Goal: Communication & Community: Share content

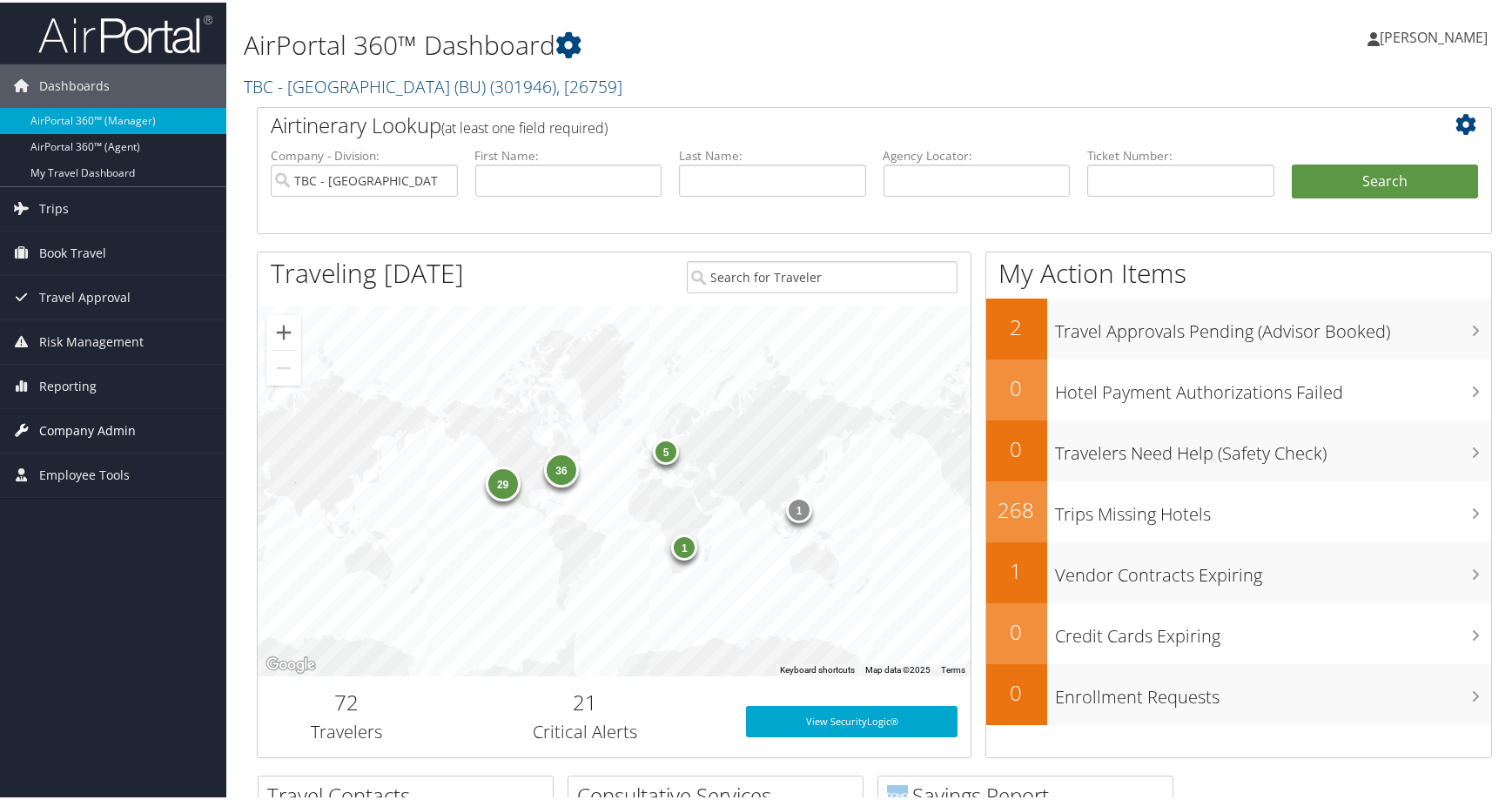
click at [110, 425] on span "Company Admin" at bounding box center [87, 428] width 96 height 43
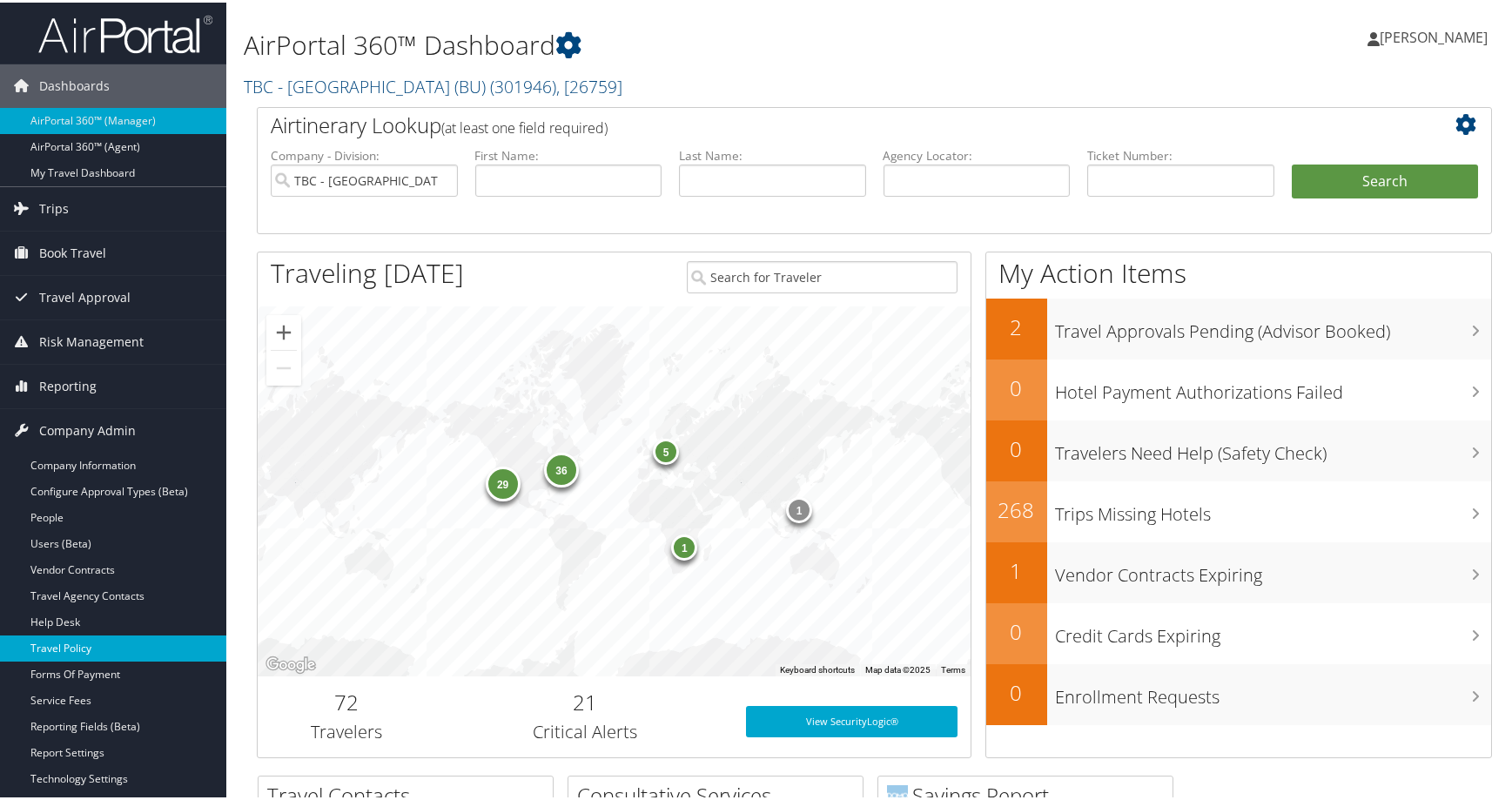
click at [97, 646] on link "Travel Policy" at bounding box center [113, 646] width 227 height 26
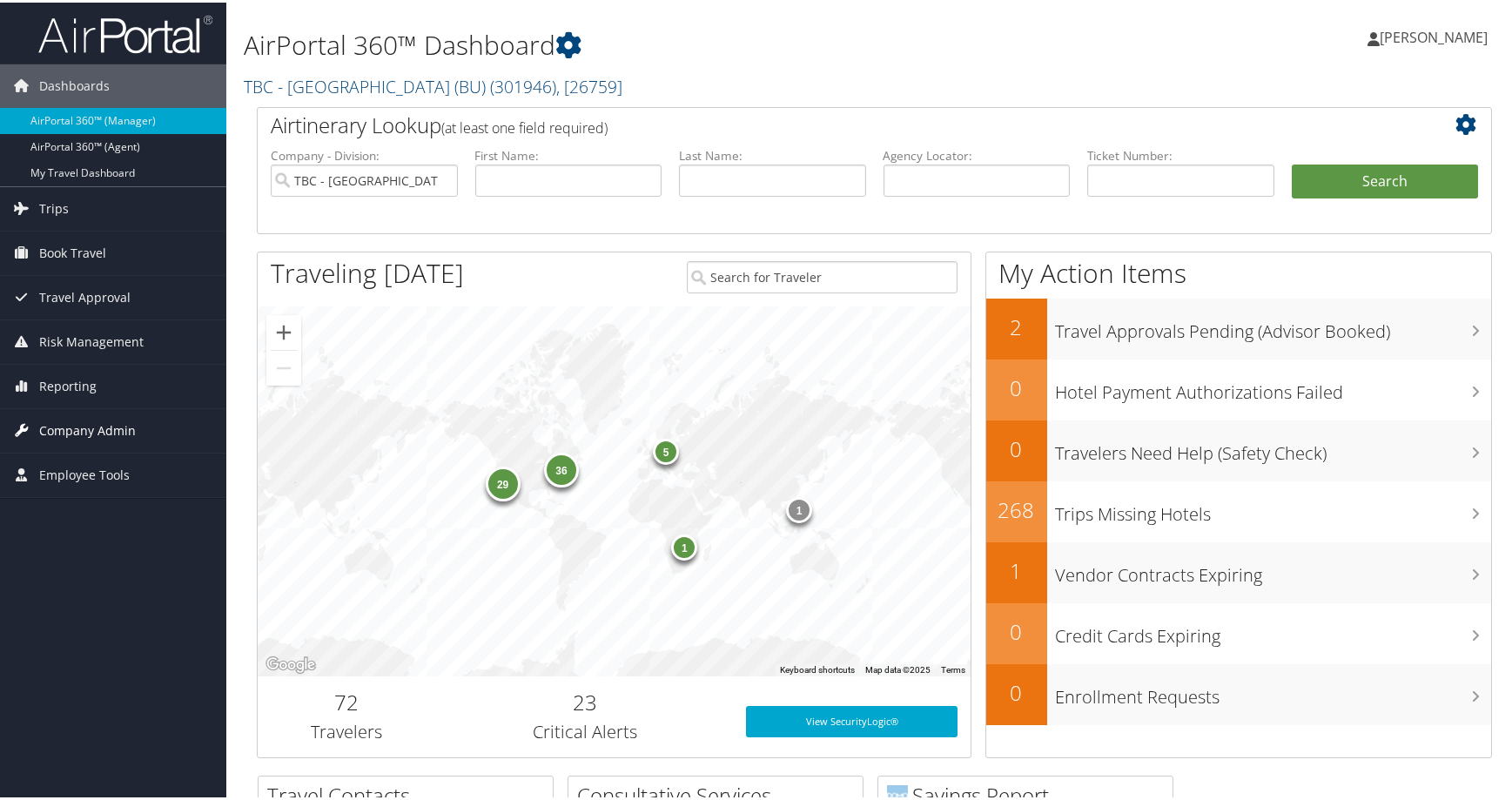
click at [96, 432] on span "Company Admin" at bounding box center [87, 428] width 96 height 43
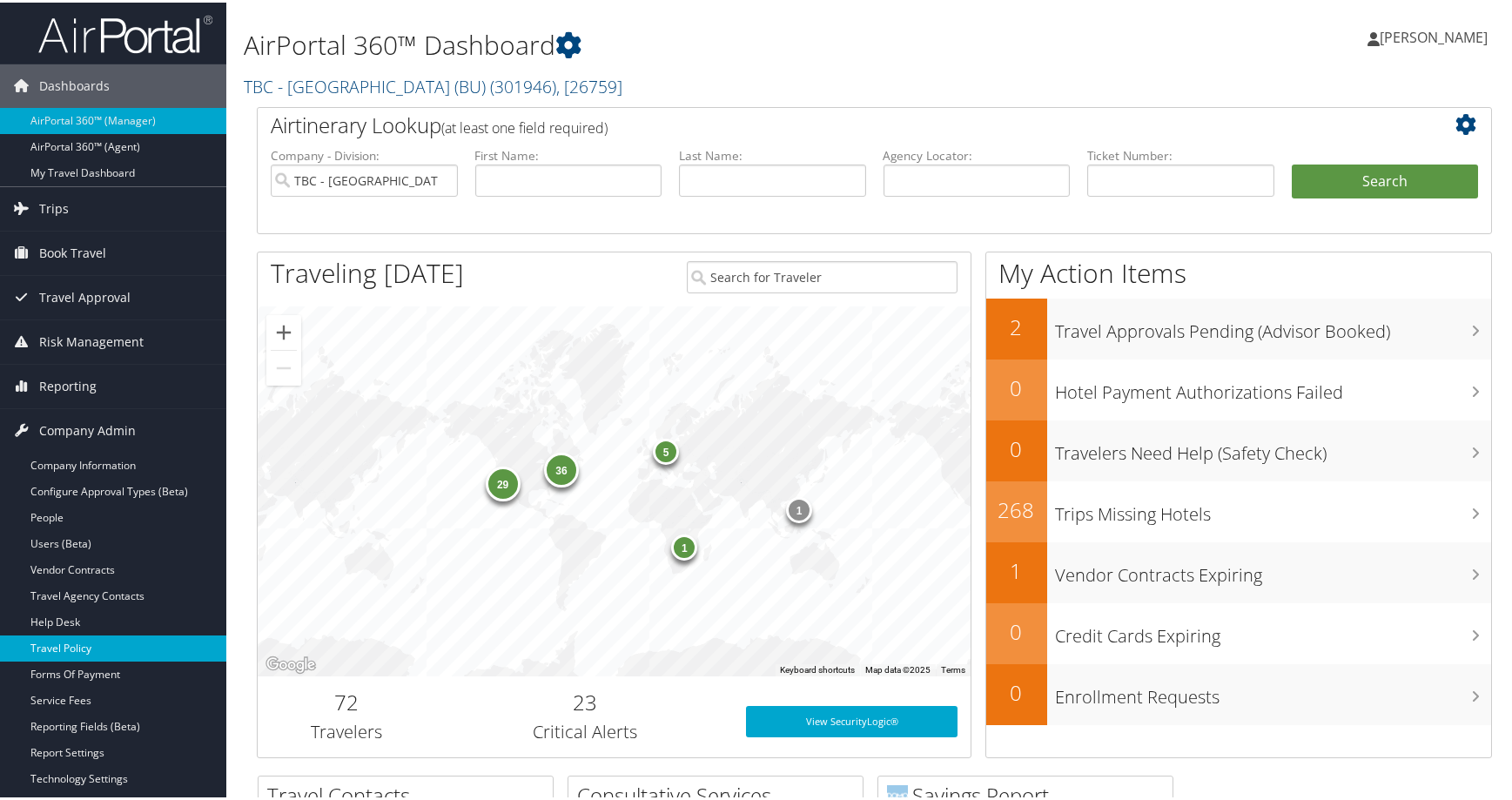
click at [99, 646] on link "Travel Policy" at bounding box center [113, 646] width 227 height 26
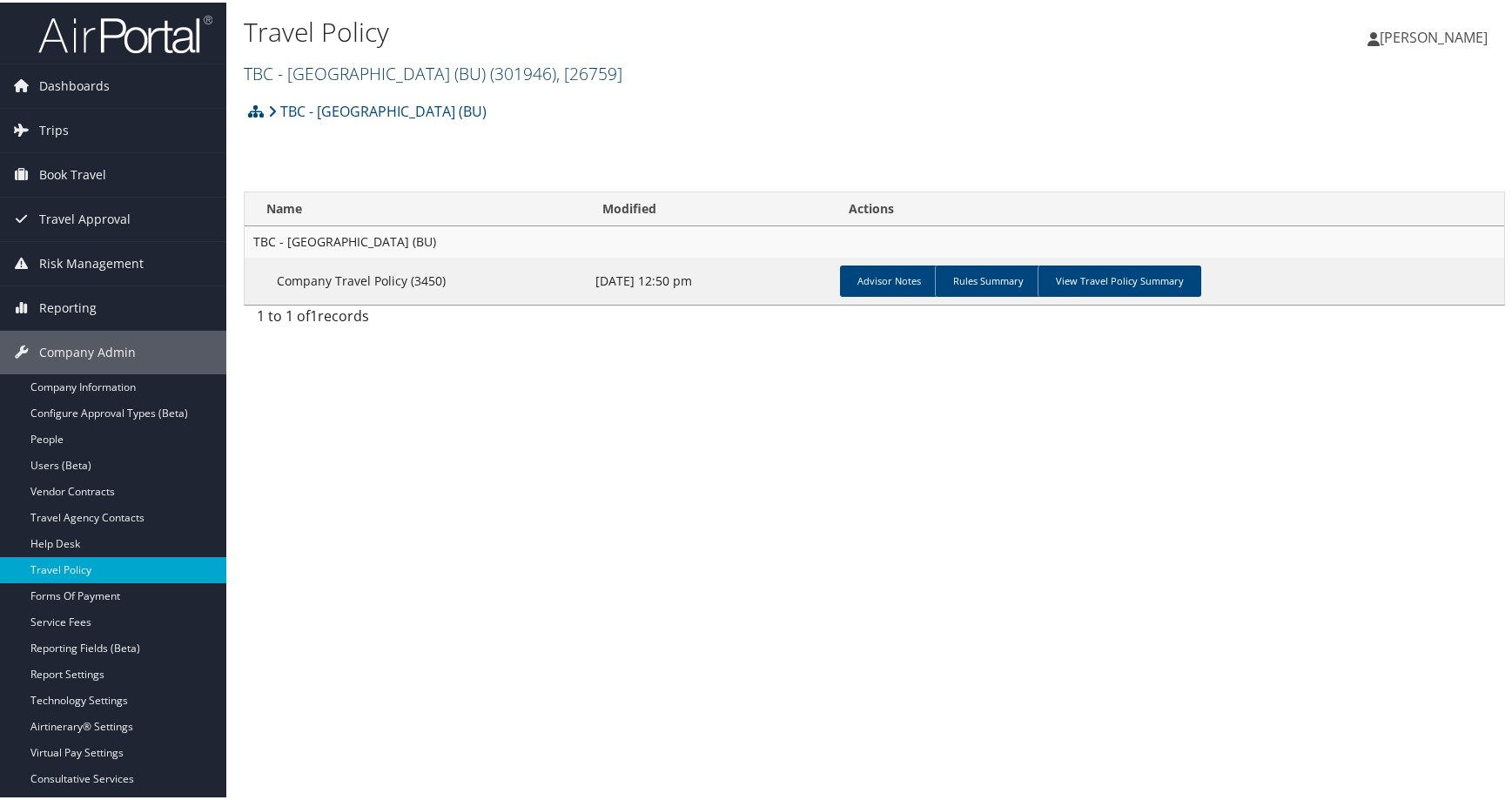
click at [622, 82] on span ", [ 26759 ]" at bounding box center [589, 70] width 67 height 23
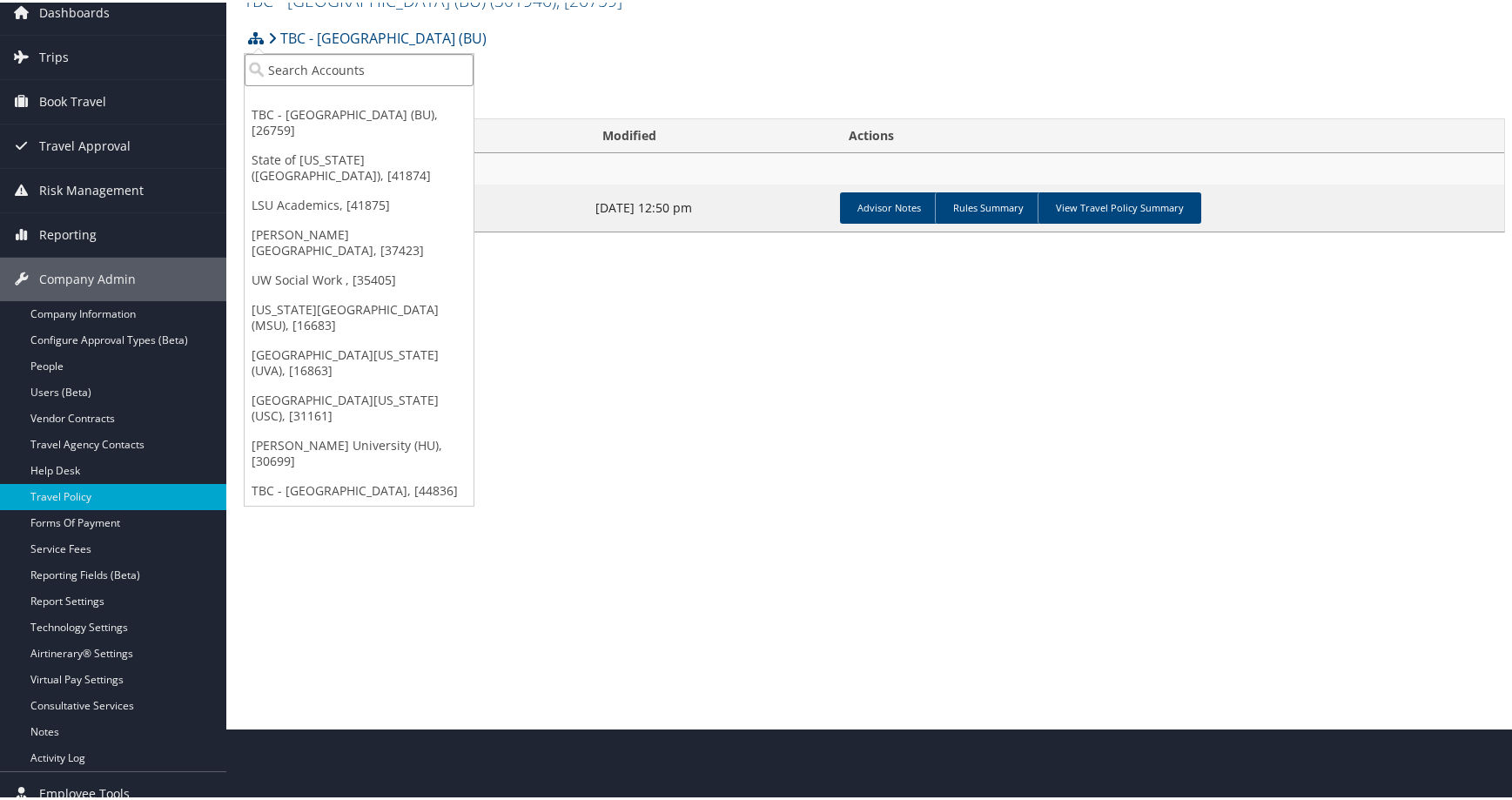
click at [367, 80] on input "search" at bounding box center [359, 68] width 229 height 32
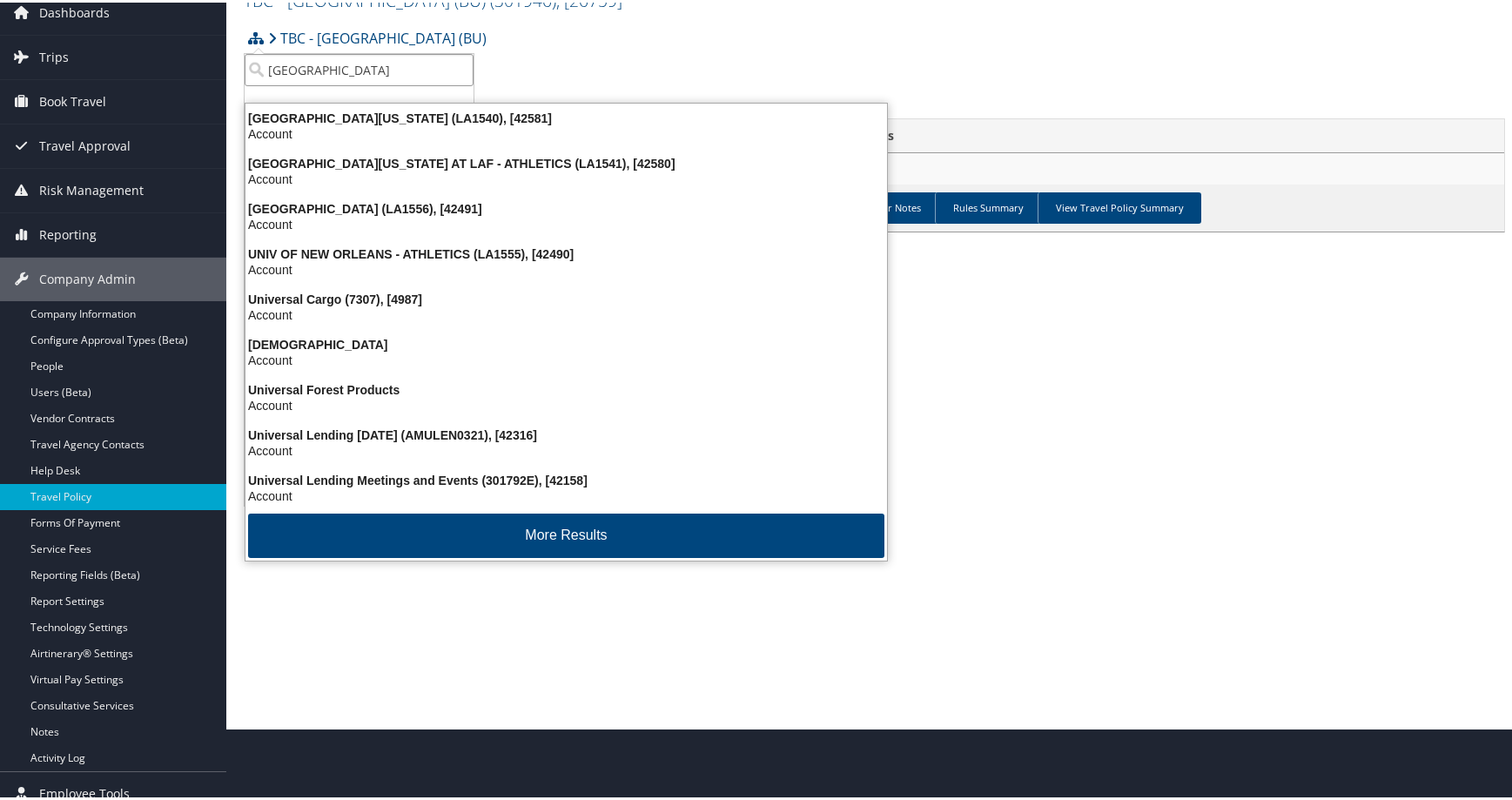
type input "university of denver"
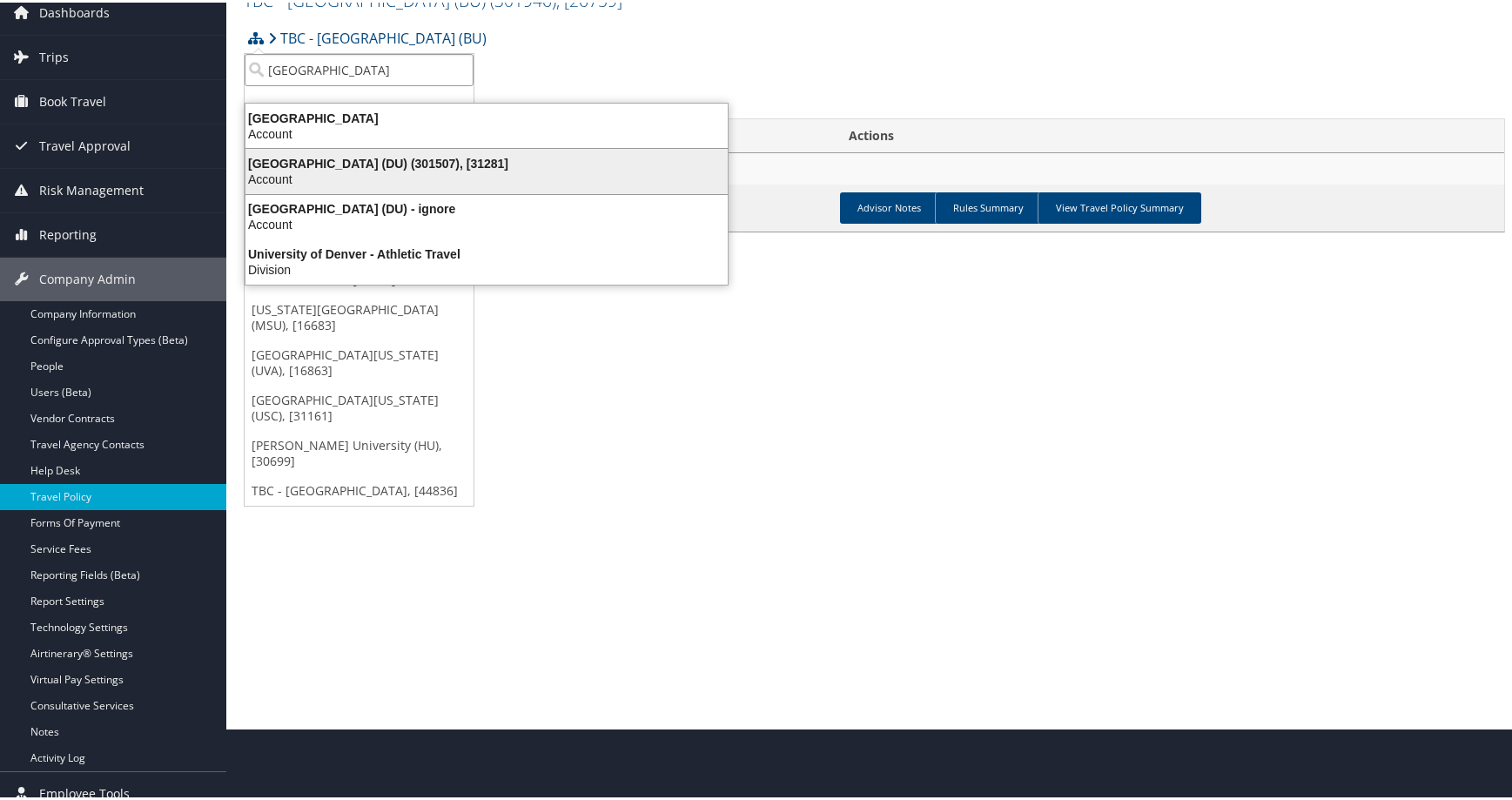
click at [452, 185] on div "Account" at bounding box center [486, 177] width 503 height 16
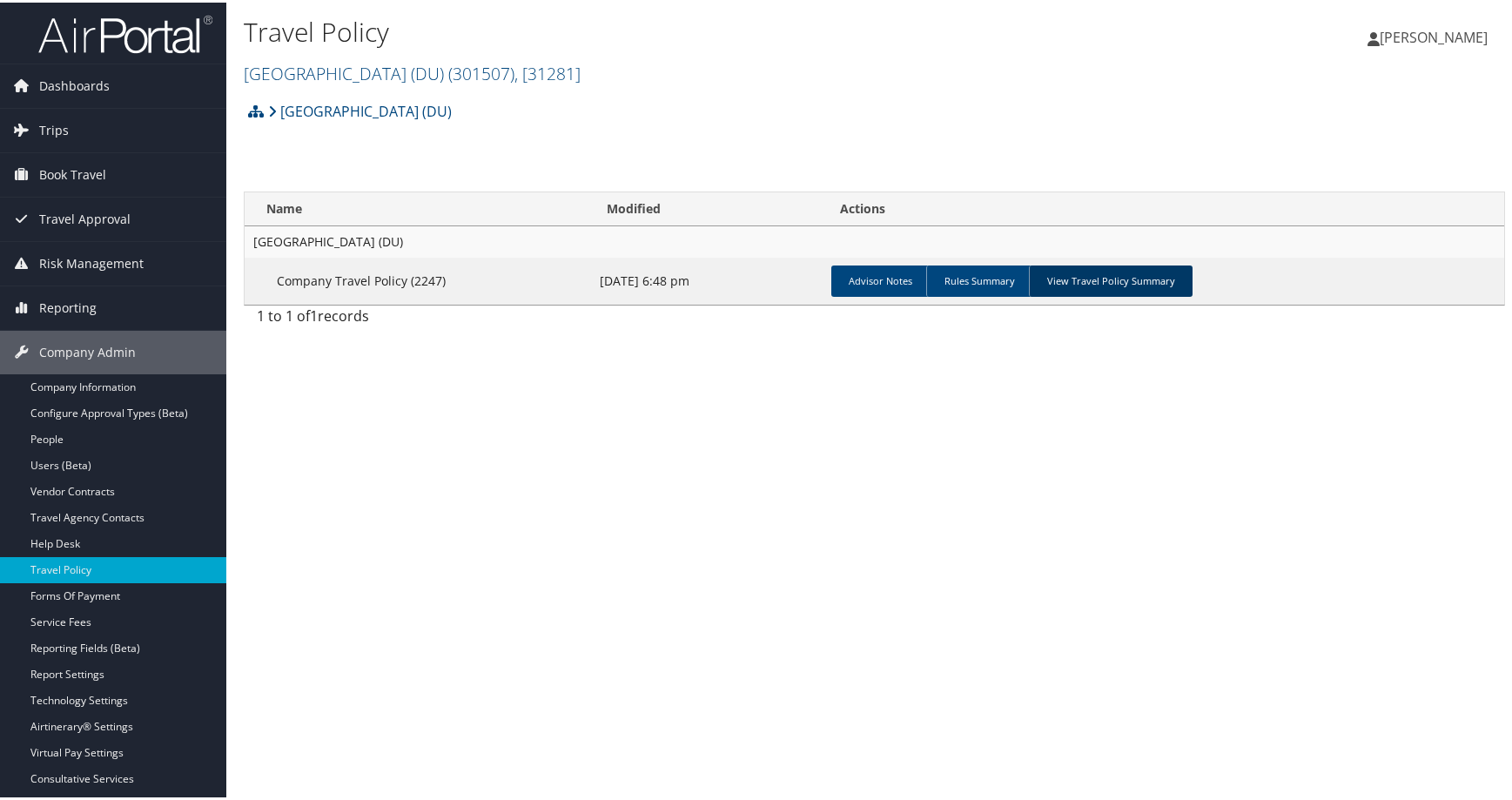
click at [1192, 294] on link "View Travel Policy Summary" at bounding box center [1110, 278] width 164 height 31
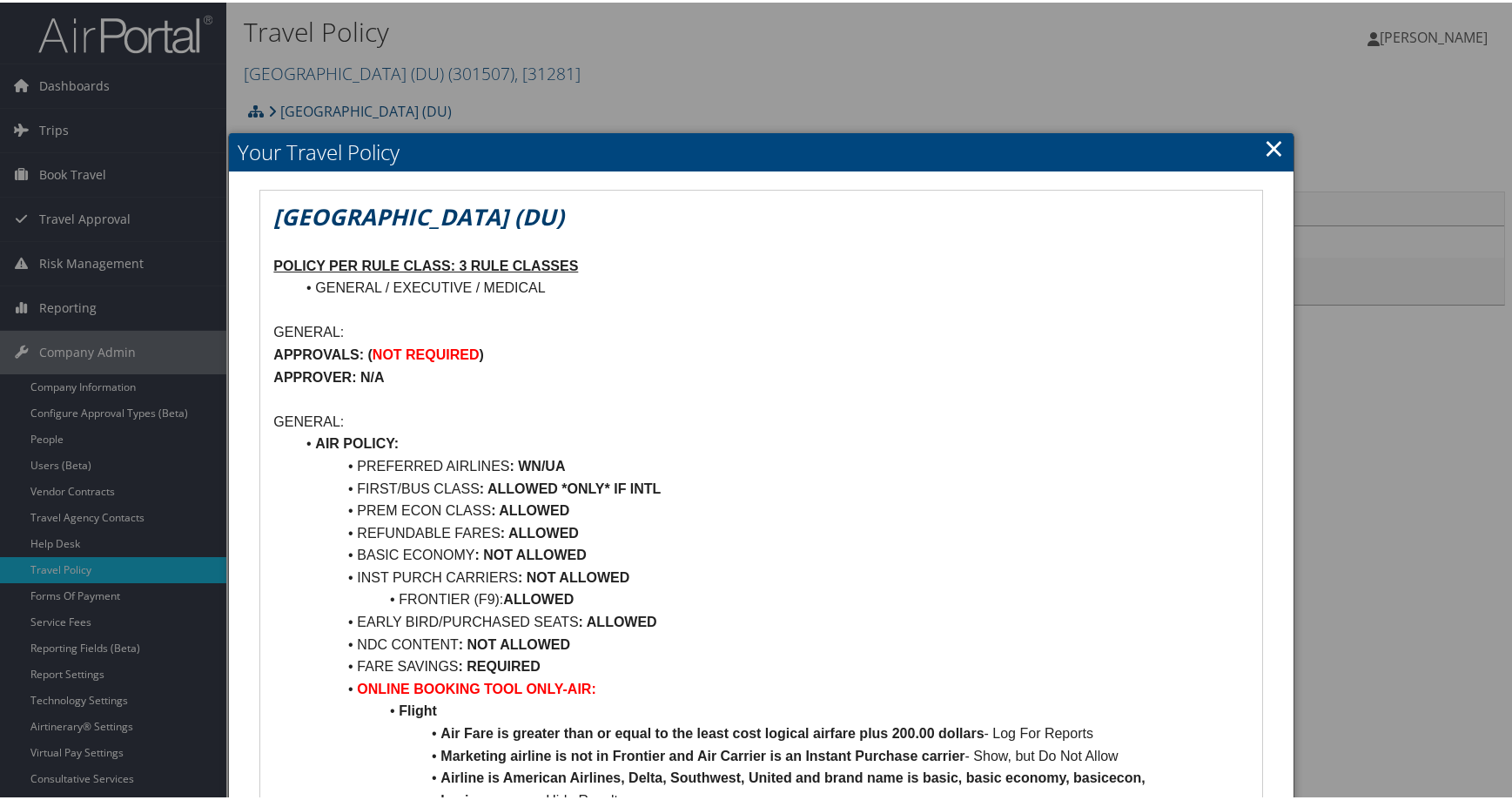
click at [1264, 149] on link "×" at bounding box center [1274, 145] width 20 height 35
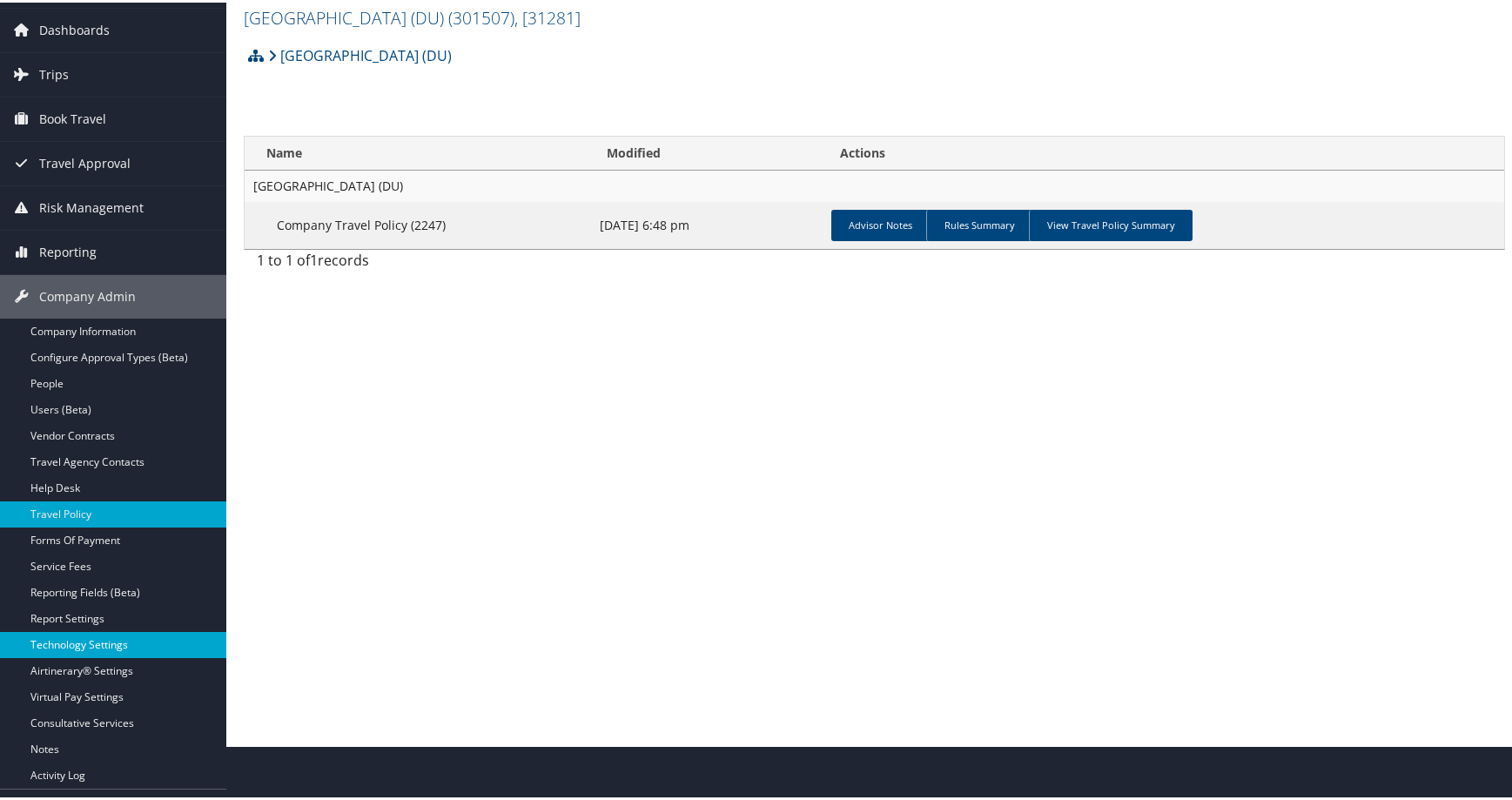
scroll to position [87, 0]
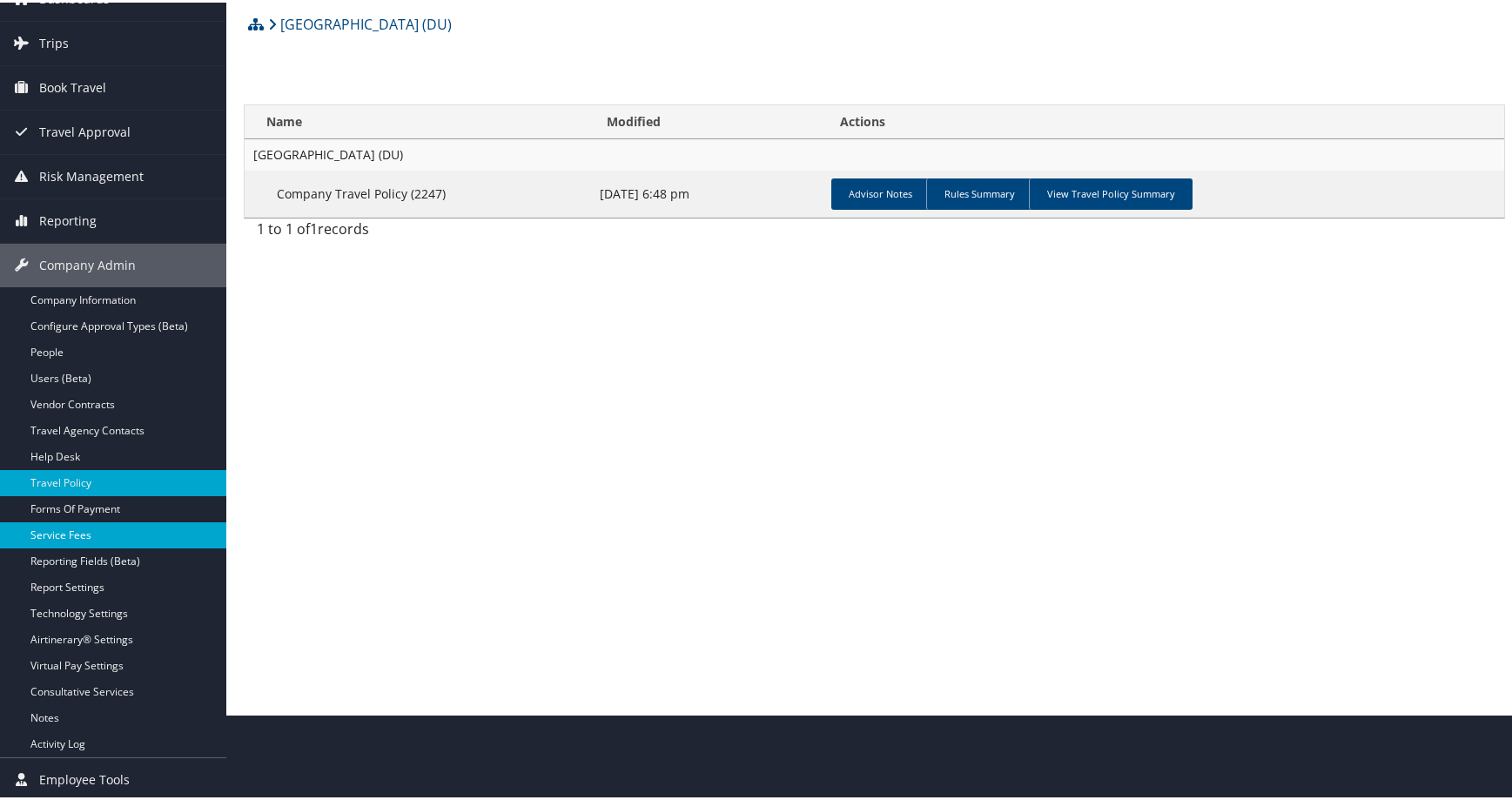
click at [80, 535] on link "Service Fees" at bounding box center [113, 533] width 227 height 26
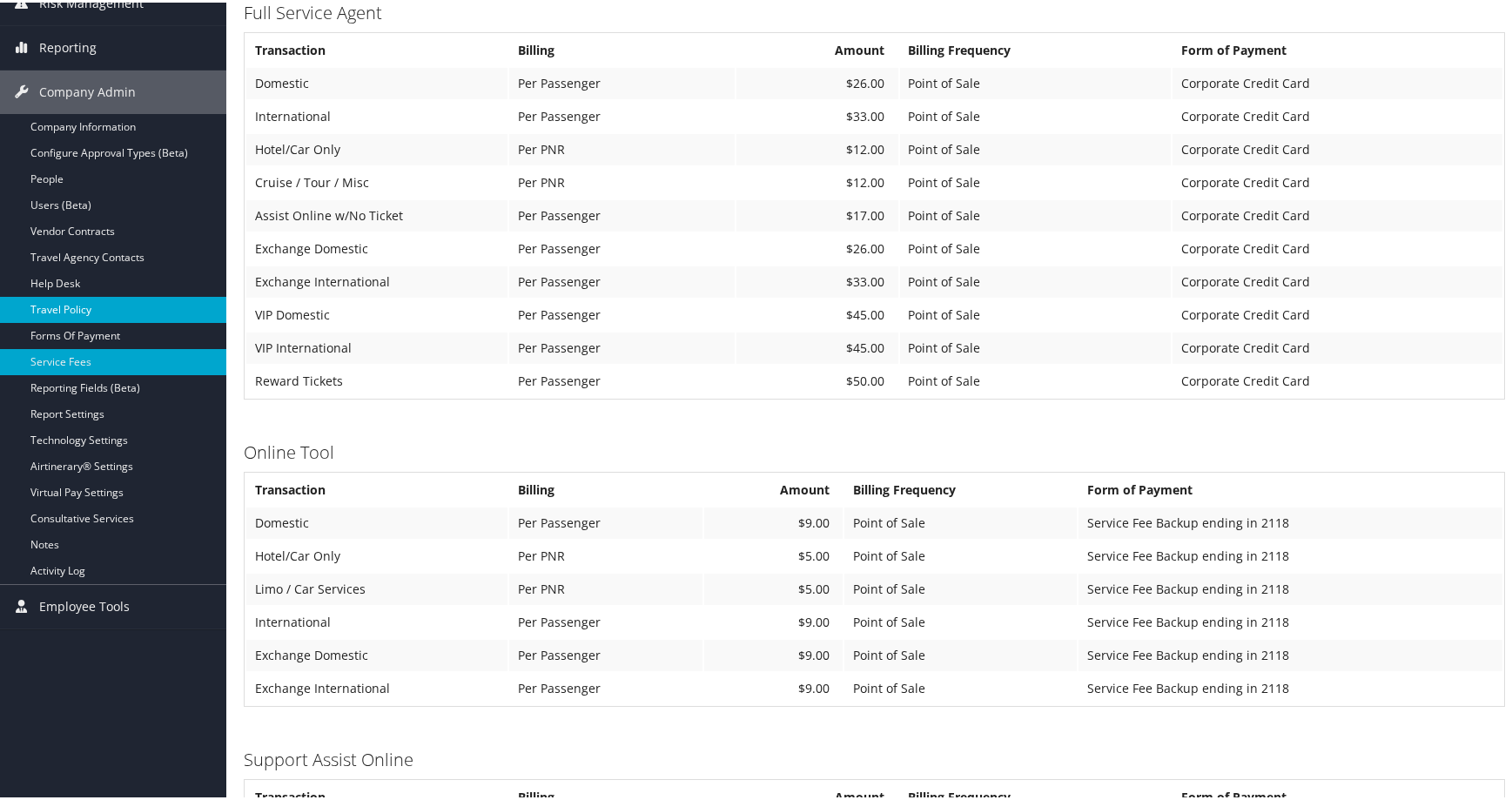
scroll to position [261, 0]
click at [87, 305] on link "Travel Policy" at bounding box center [113, 306] width 227 height 26
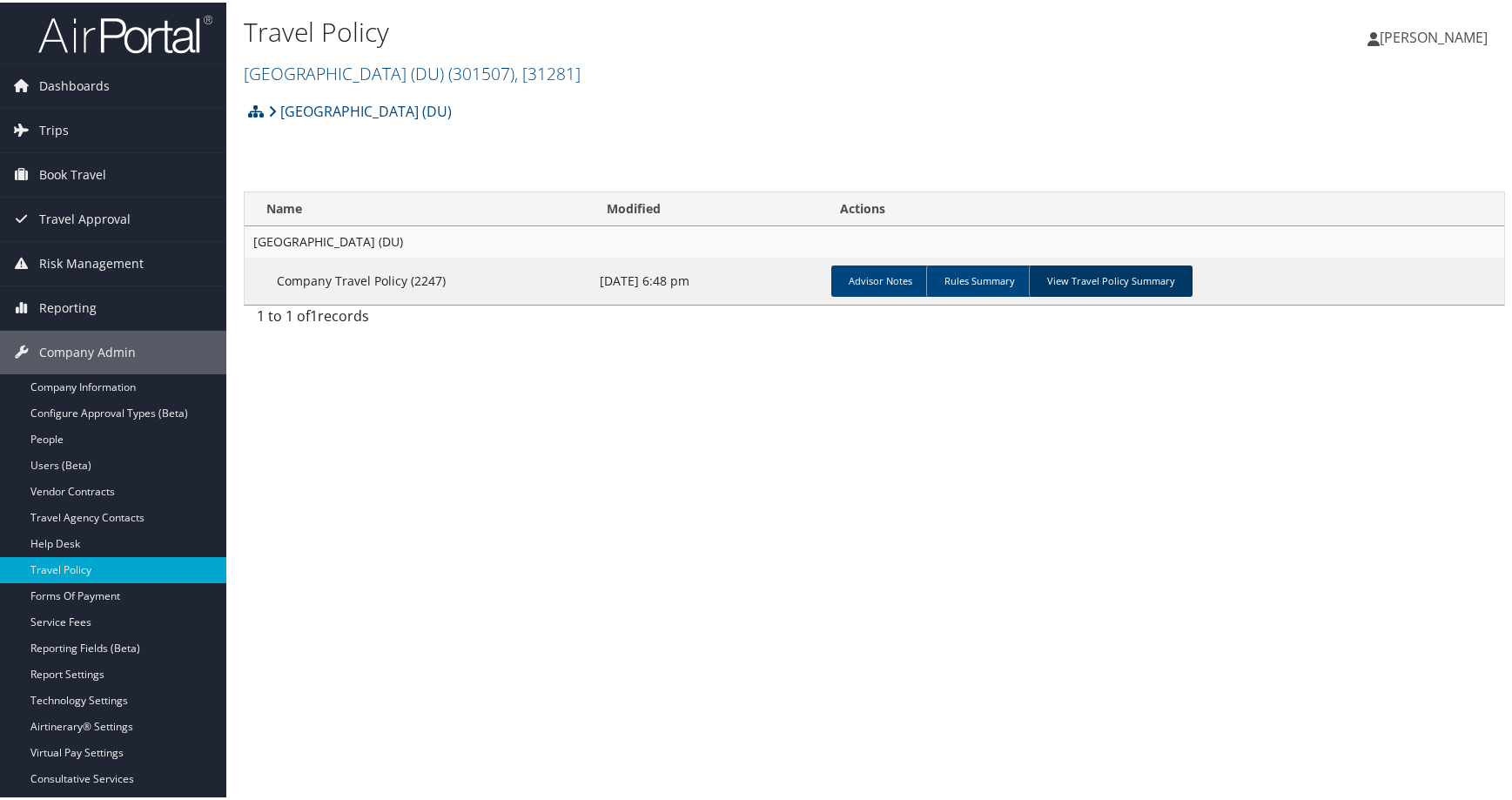
click at [1192, 294] on link "View Travel Policy Summary" at bounding box center [1110, 278] width 164 height 31
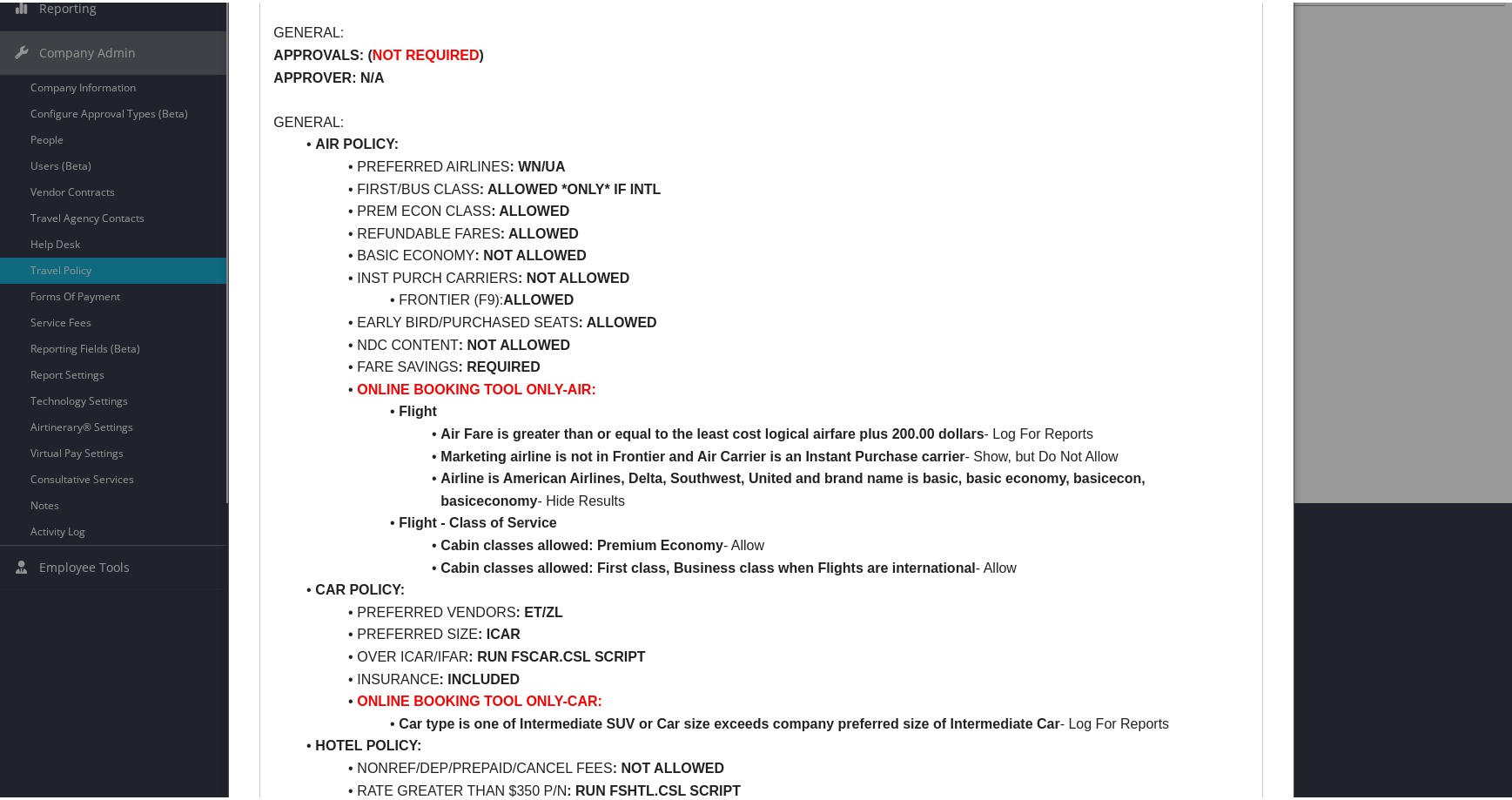
scroll to position [348, 0]
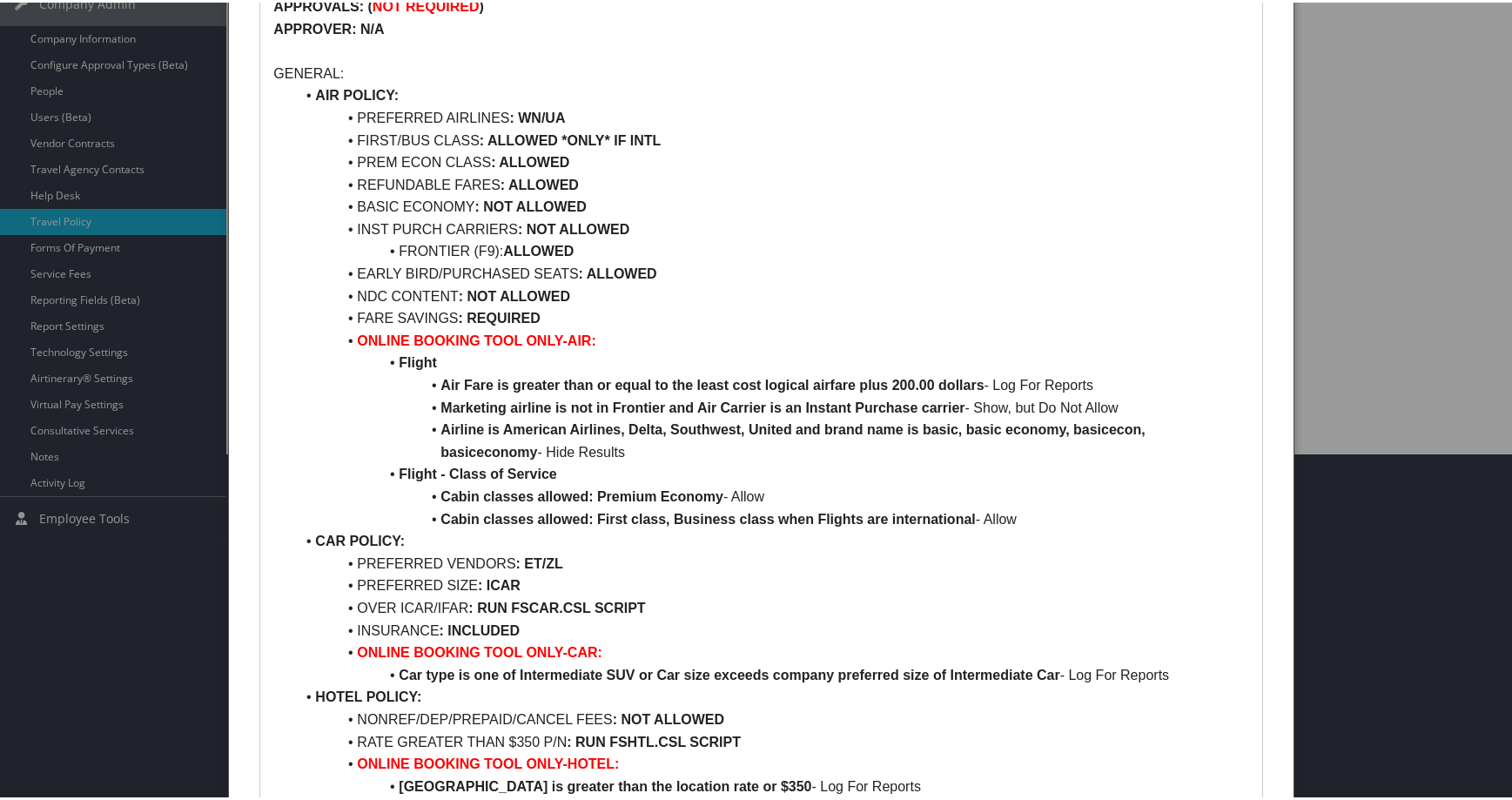
click at [707, 305] on li "NDC CONTENT : NOT ALLOWED" at bounding box center [771, 294] width 954 height 22
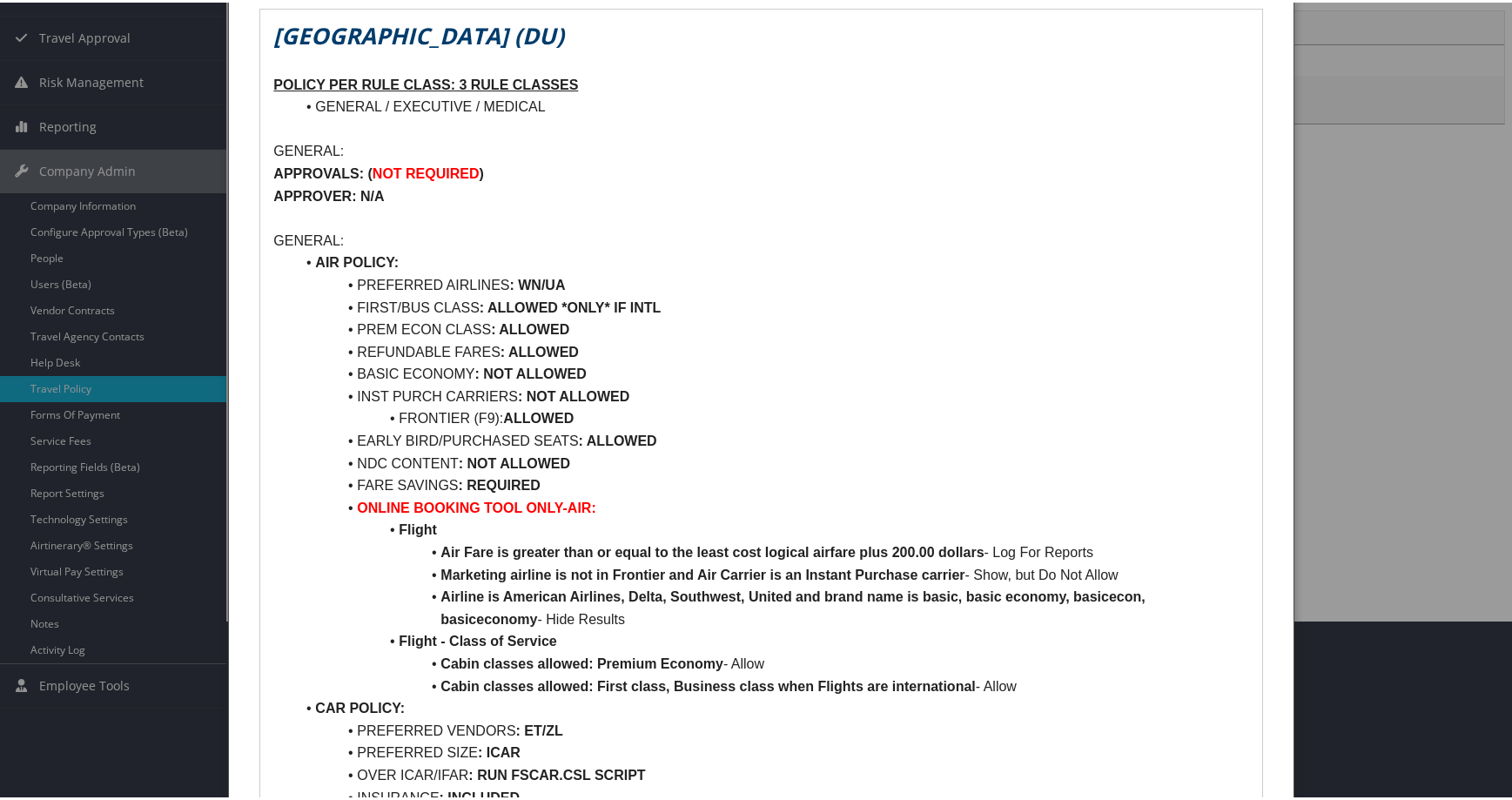
scroll to position [174, 0]
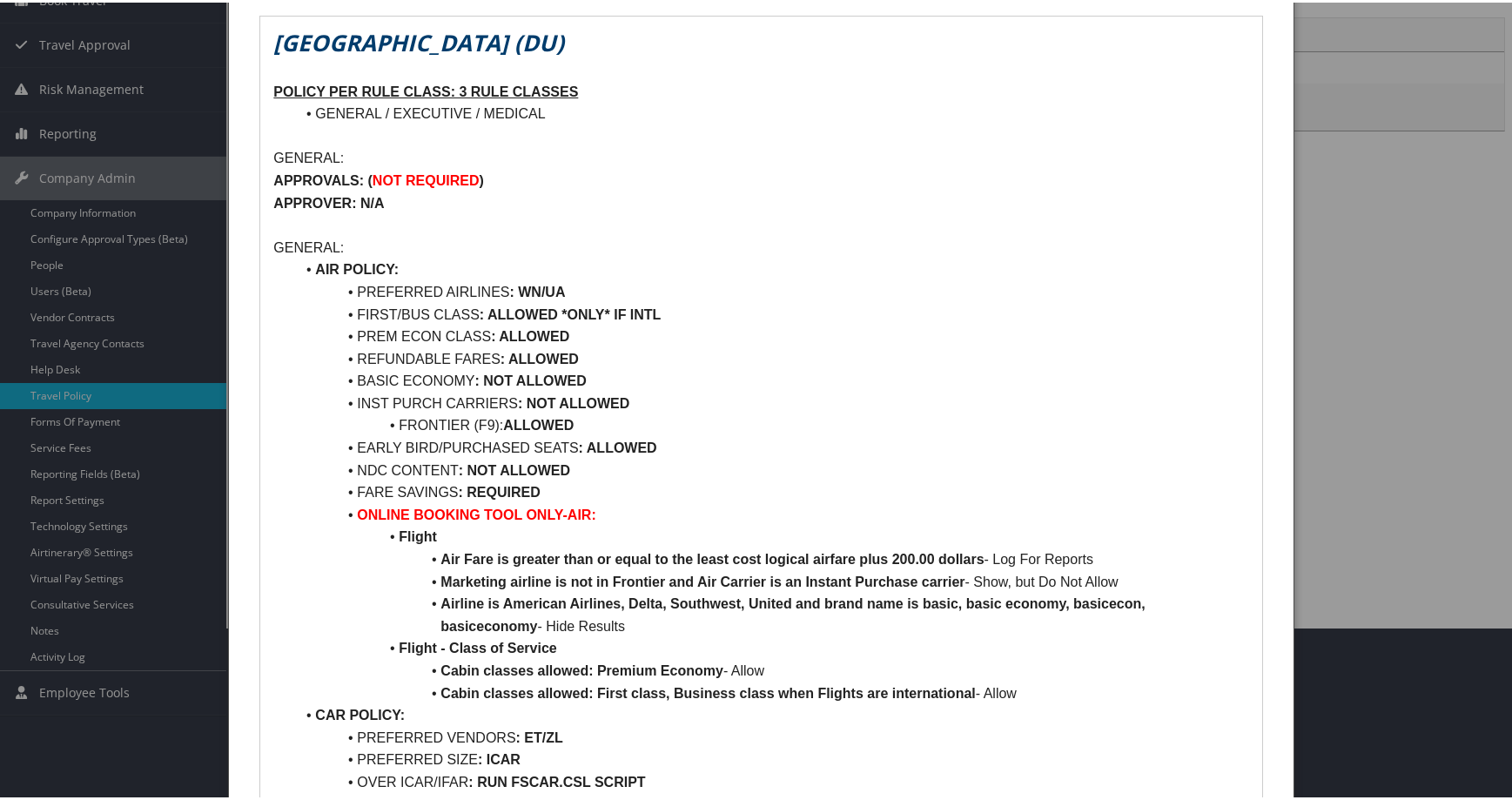
click at [629, 408] on strong ": NOT ALLOWED" at bounding box center [573, 400] width 111 height 15
click at [618, 257] on p "GENERAL:" at bounding box center [761, 245] width 975 height 22
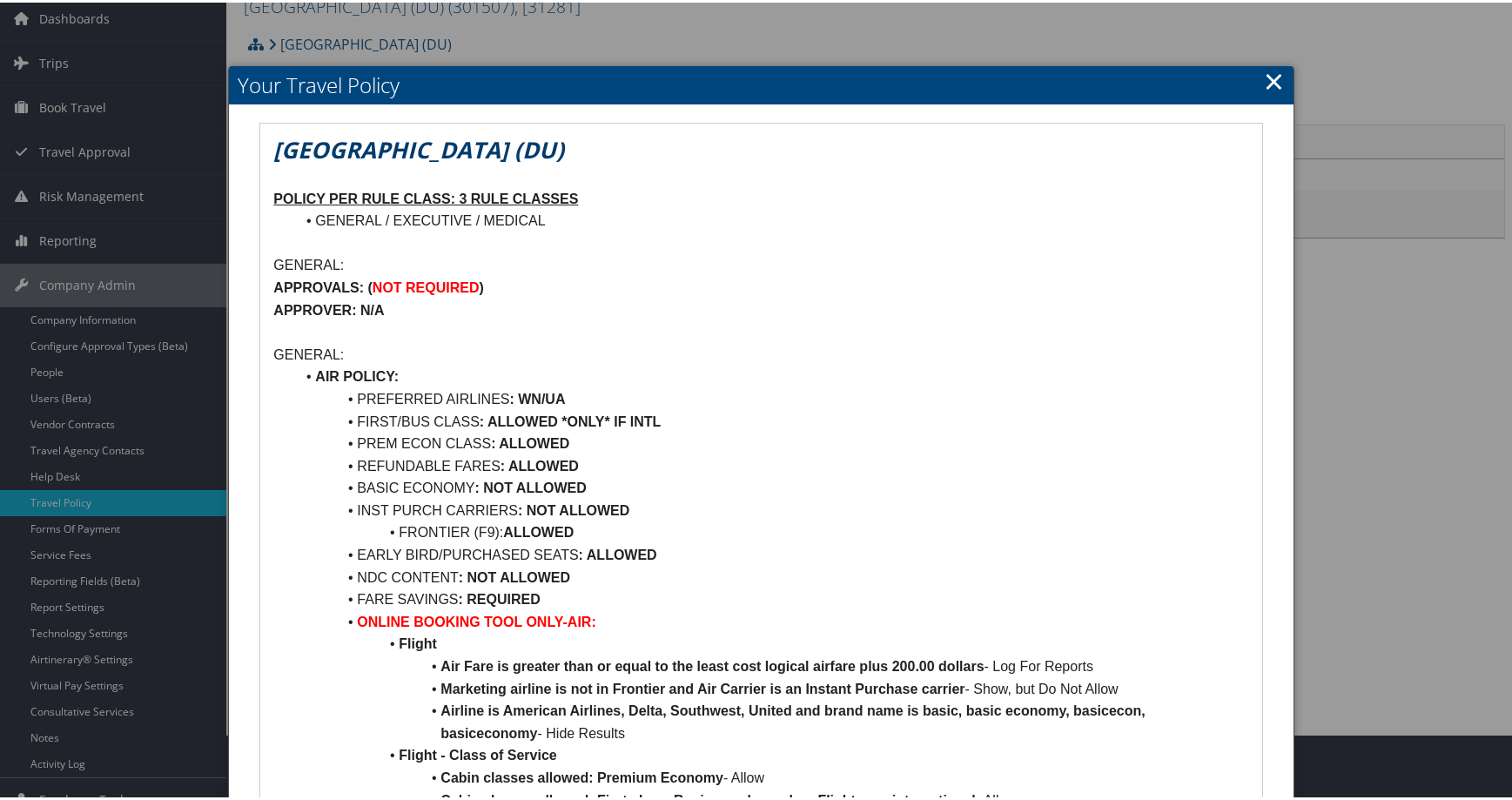
scroll to position [0, 0]
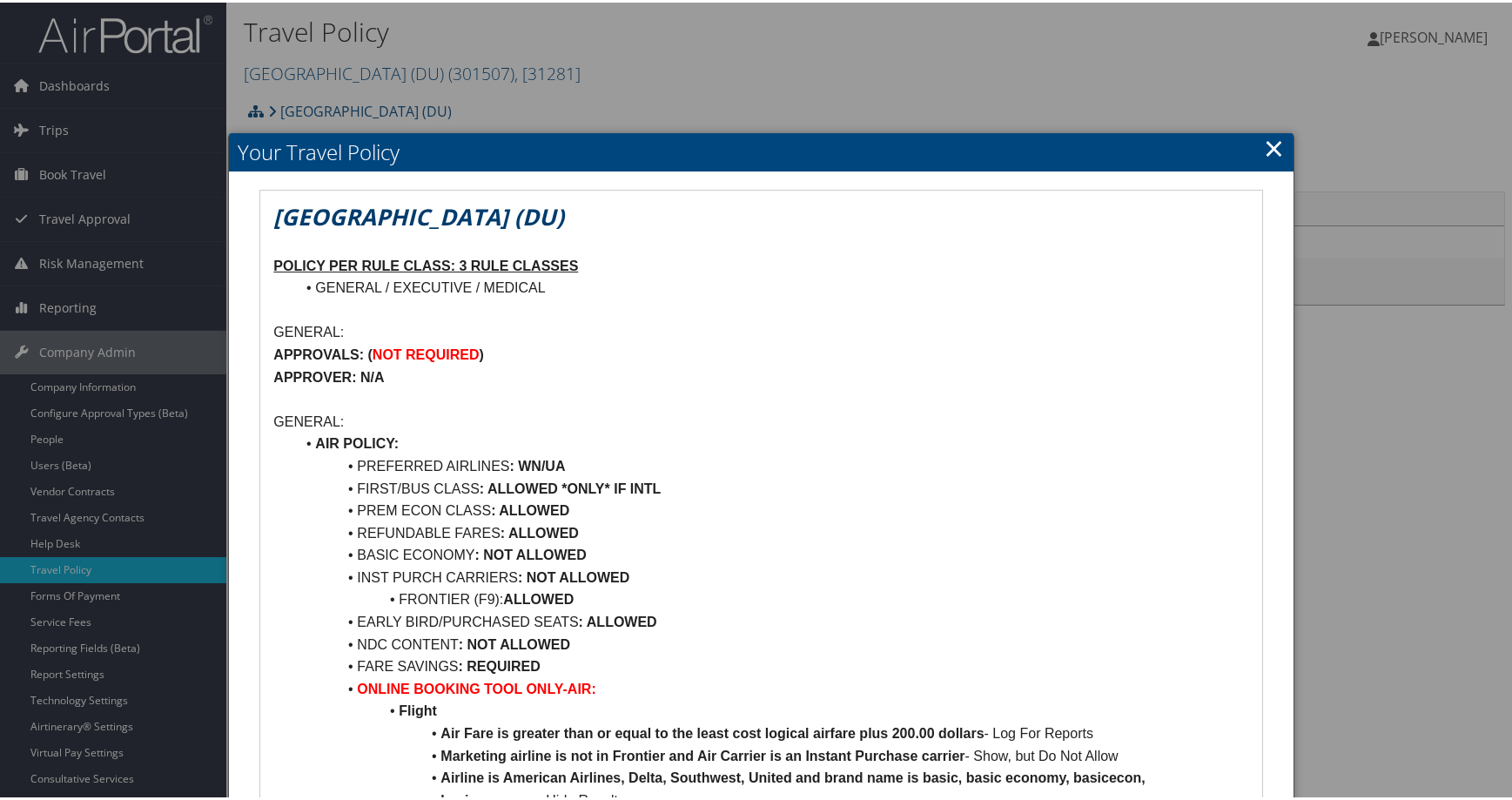
click at [1264, 163] on link "×" at bounding box center [1274, 145] width 20 height 35
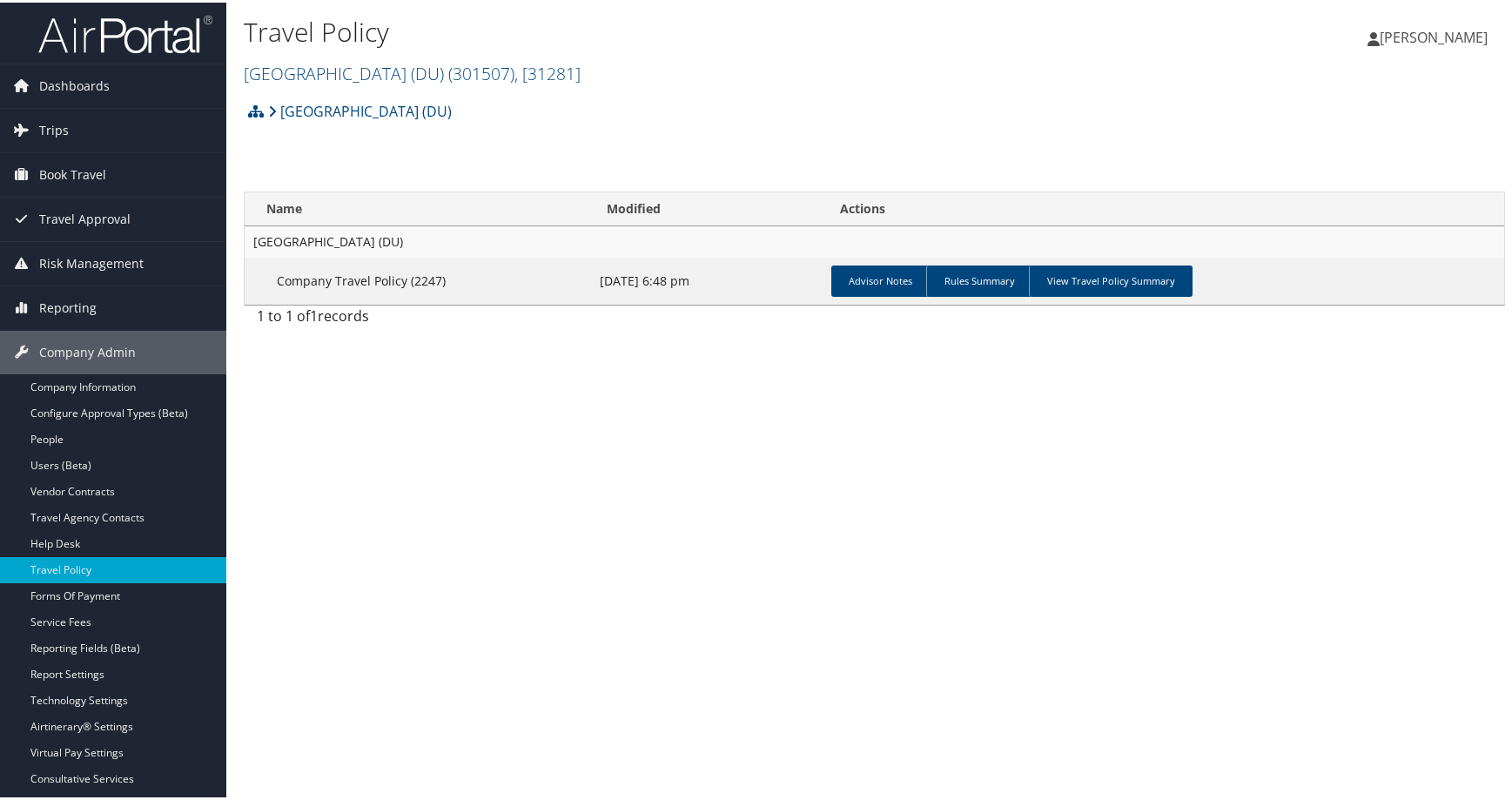
click at [1139, 137] on div "University of Denver (DU) Account Structure University of Denver (DU) (301507) …" at bounding box center [875, 115] width 1261 height 47
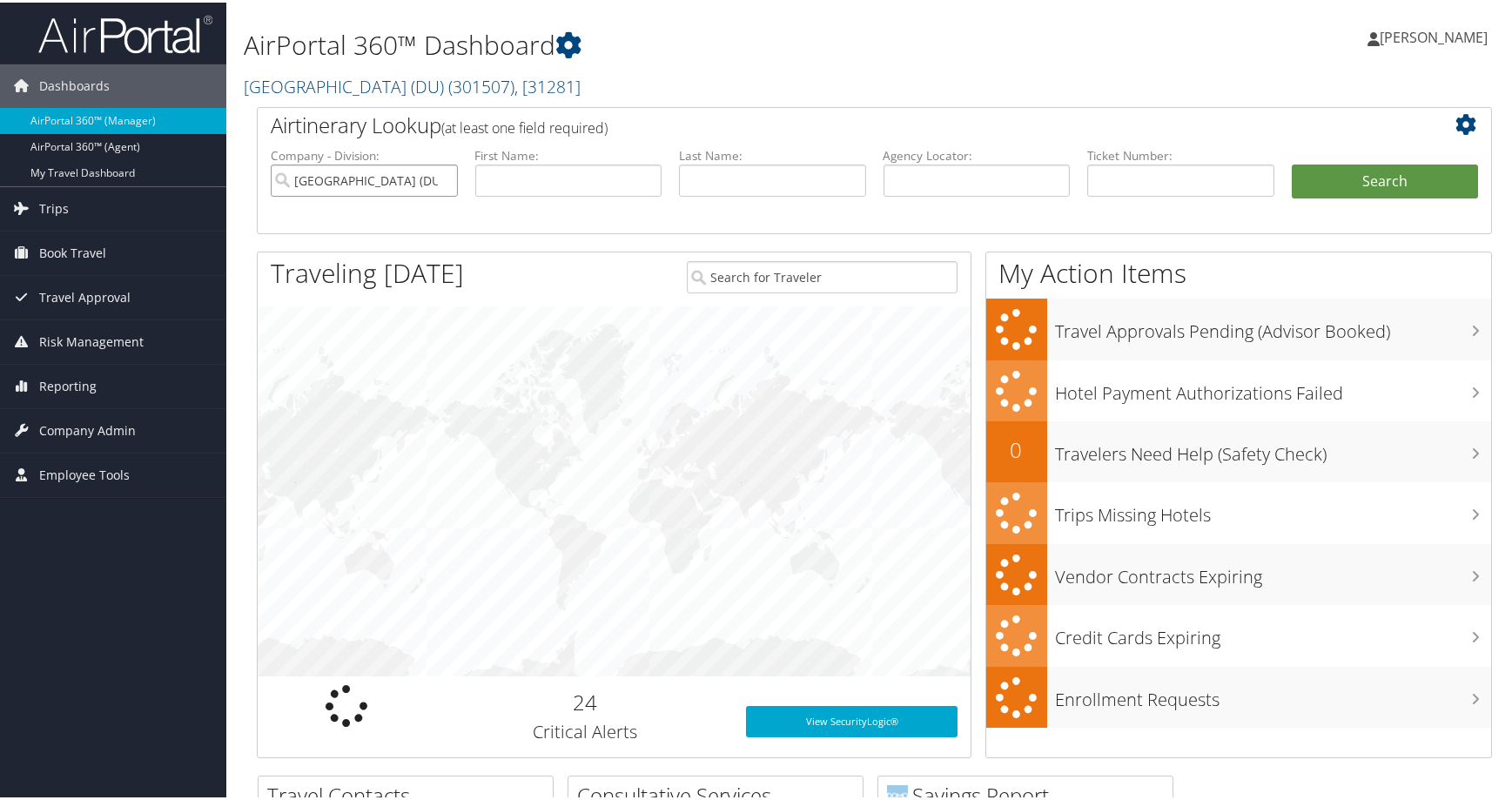
click at [436, 194] on input "University of Denver (DU)" at bounding box center [364, 178] width 187 height 32
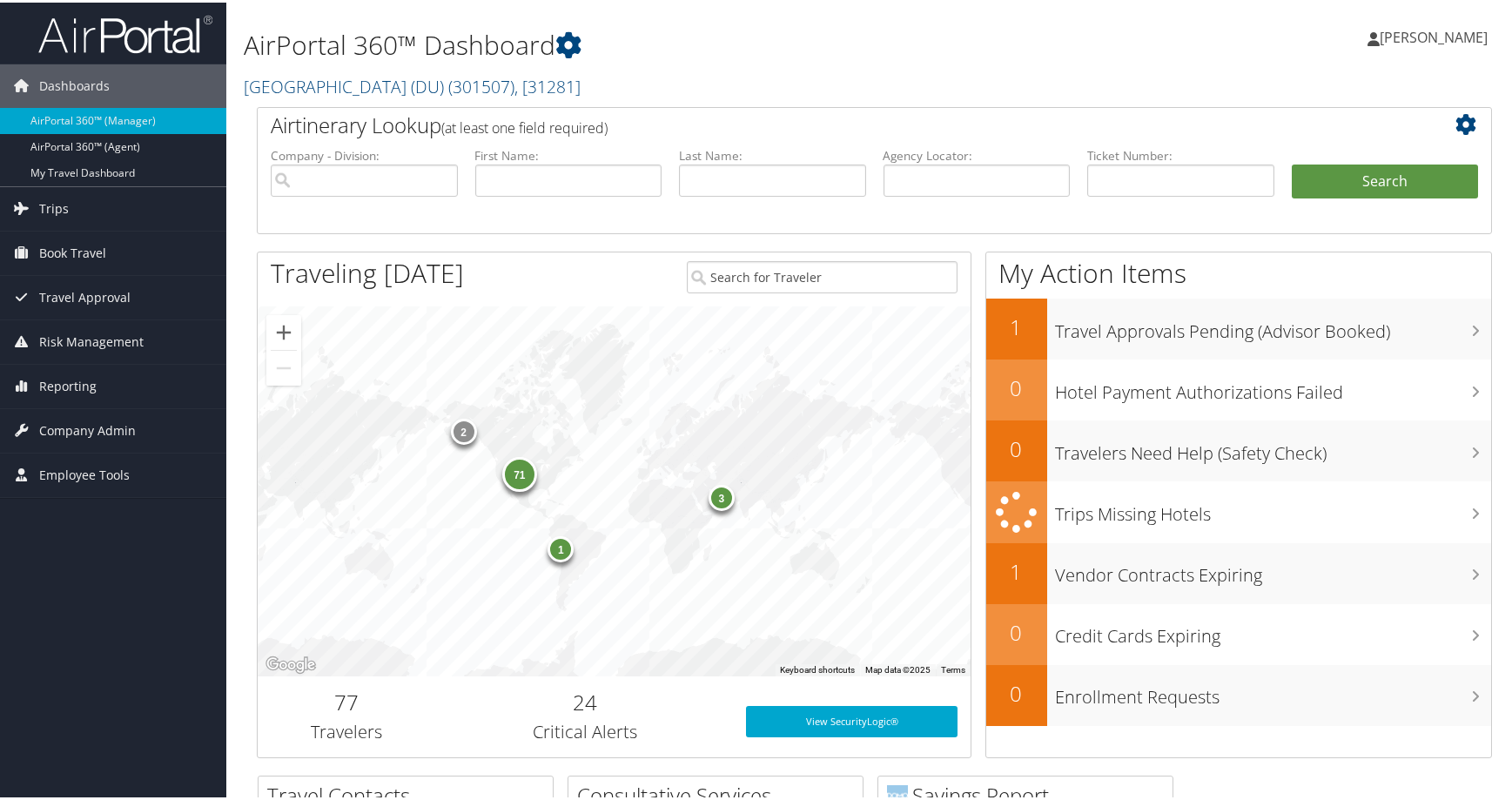
click at [928, 162] on label "Agency Locator:" at bounding box center [977, 153] width 187 height 18
click at [928, 194] on input "text" at bounding box center [977, 178] width 187 height 32
paste input "DG84QQ"
type input "DG84QQ"
click at [1305, 197] on button "Search" at bounding box center [1385, 179] width 187 height 35
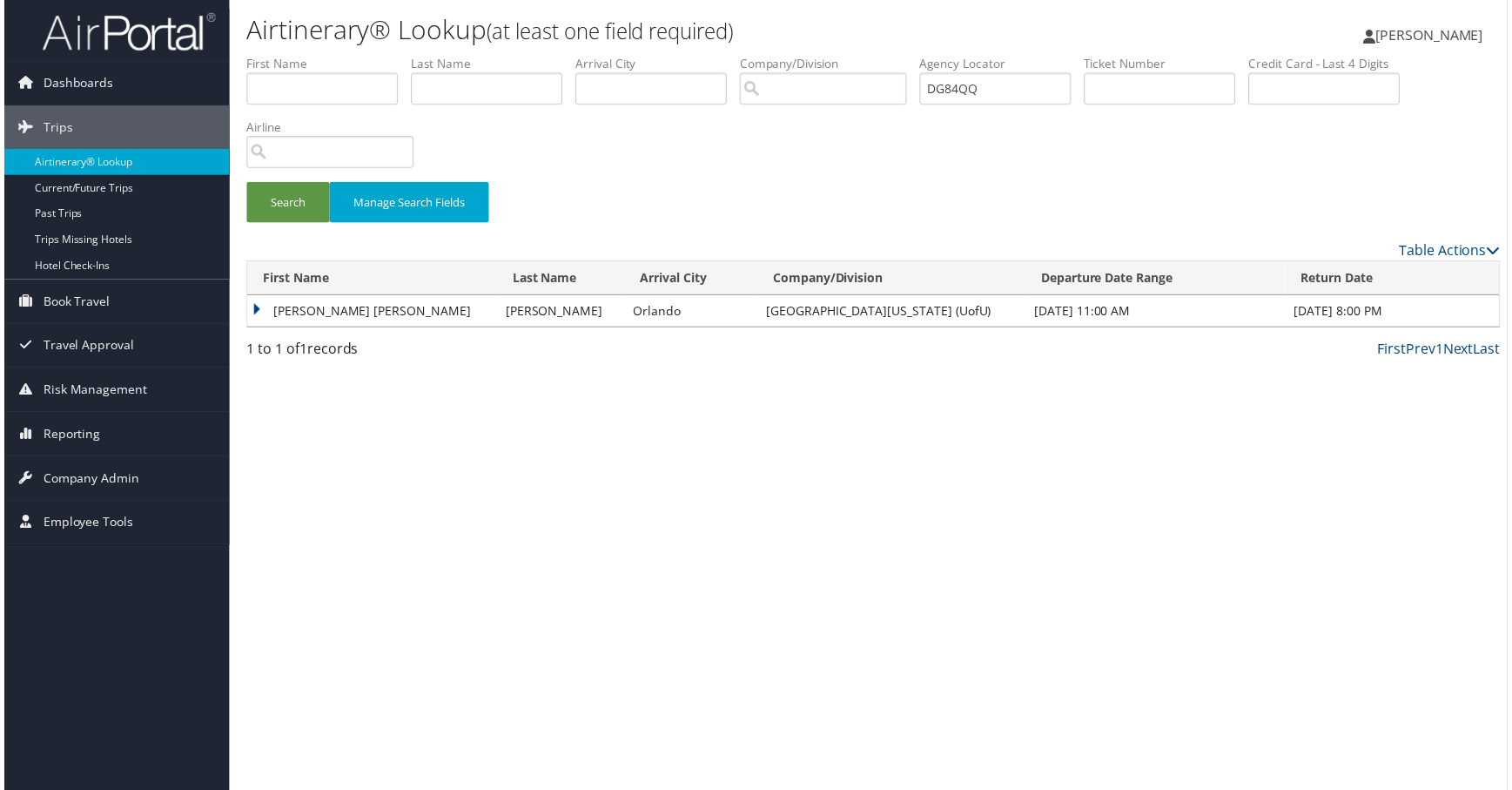
click at [334, 328] on td "[PERSON_NAME] [PERSON_NAME]" at bounding box center [369, 313] width 251 height 31
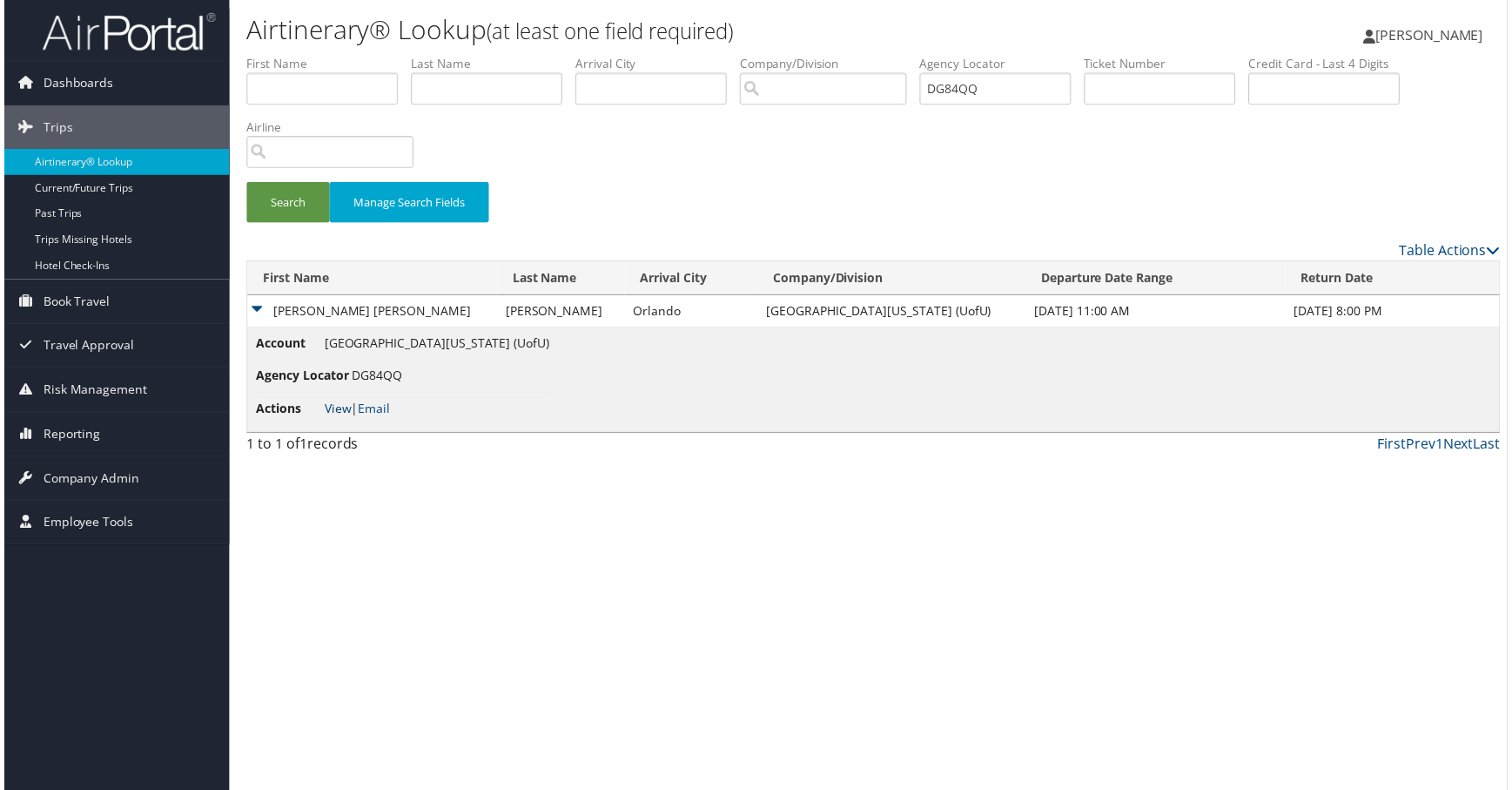
click at [349, 419] on link "View" at bounding box center [335, 411] width 27 height 17
drag, startPoint x: 1380, startPoint y: 117, endPoint x: 1206, endPoint y: 123, distance: 174.1
click at [1208, 55] on ul "First Name Last Name Departure City Arrival City Company/Division Airport/City …" at bounding box center [875, 55] width 1261 height 0
type input "v"
paste input "DFX1L8"
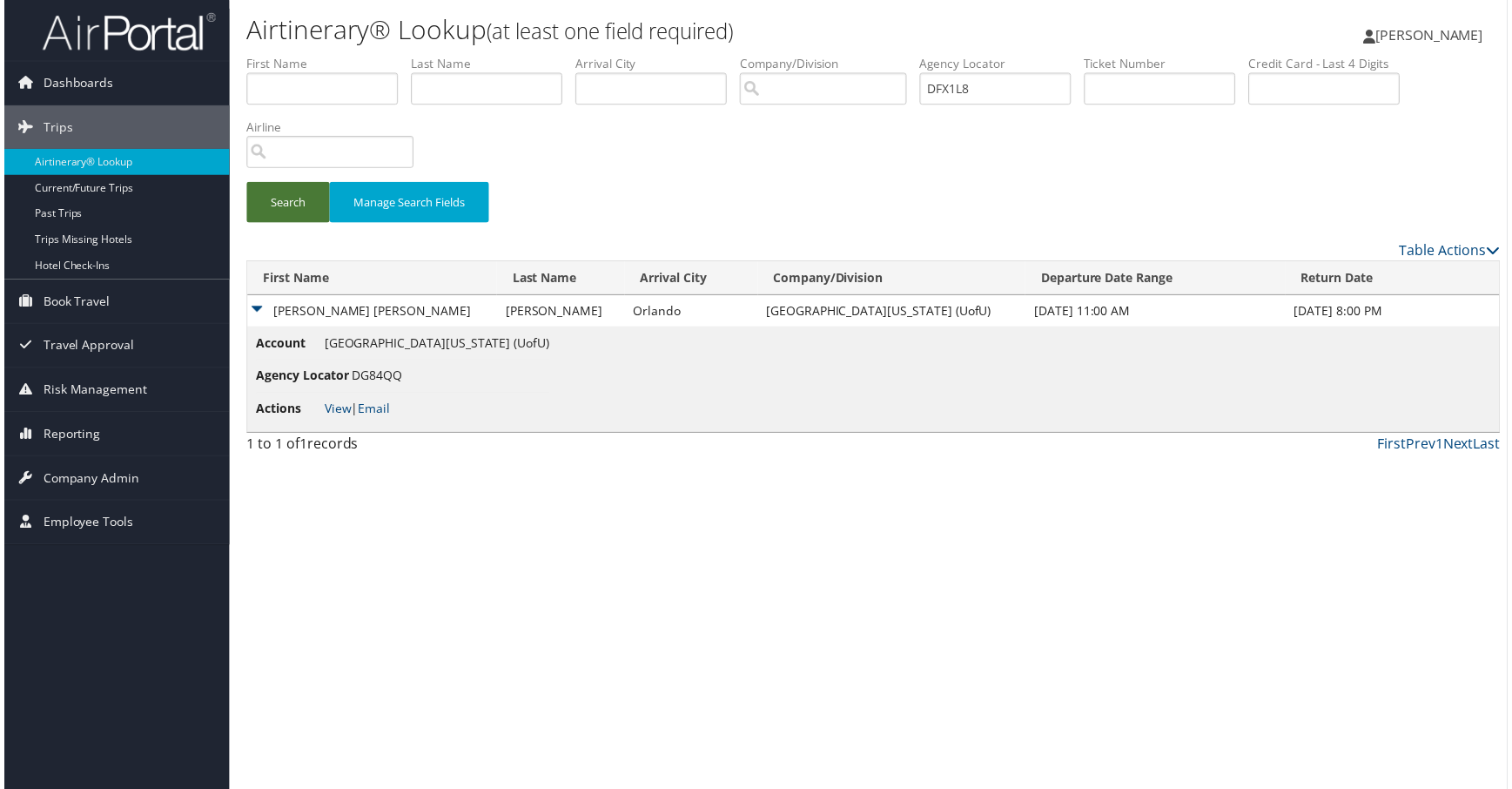
click at [308, 224] on button "Search" at bounding box center [286, 203] width 83 height 41
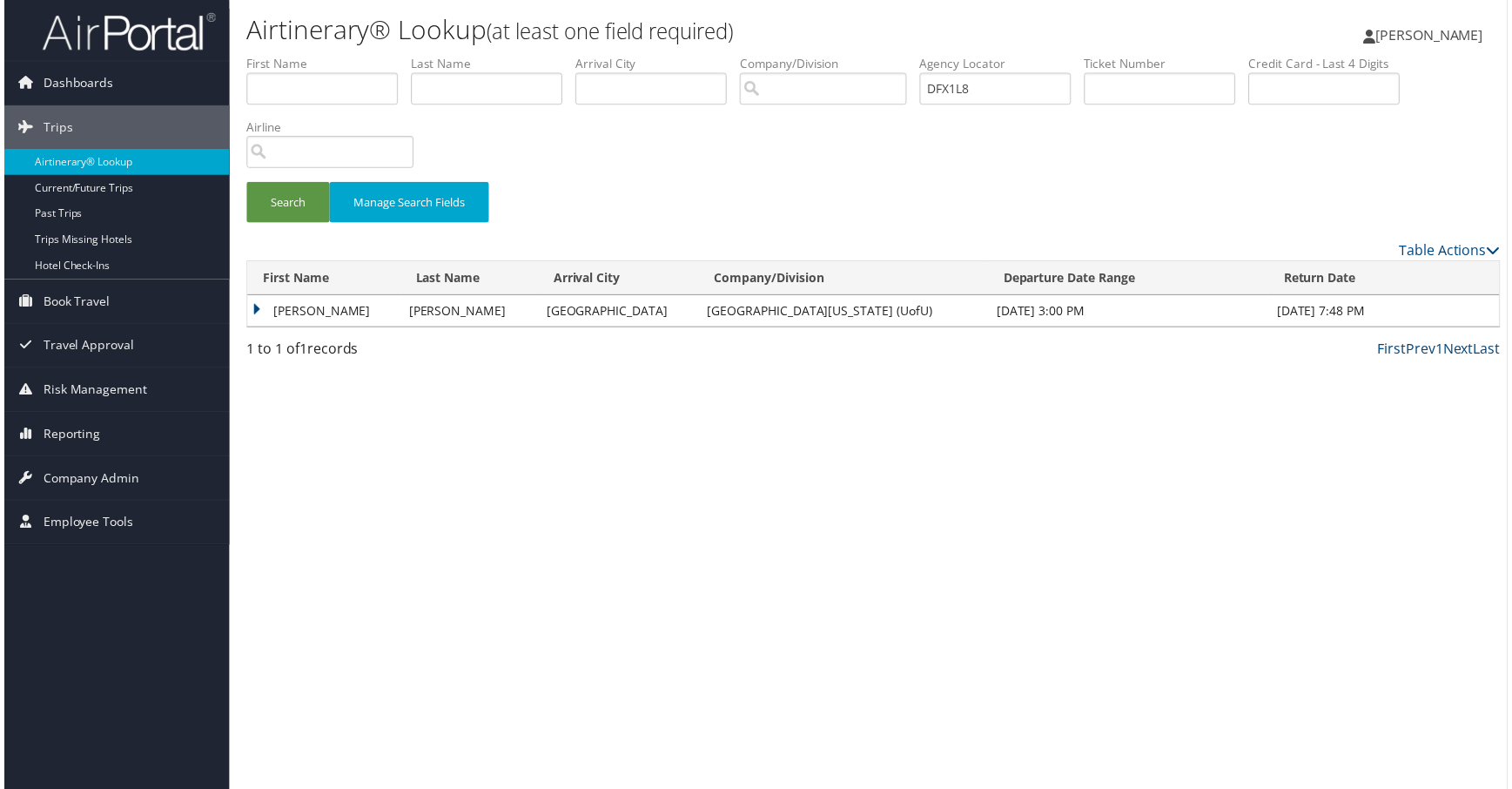
click at [350, 328] on td "[PERSON_NAME]" at bounding box center [321, 313] width 154 height 31
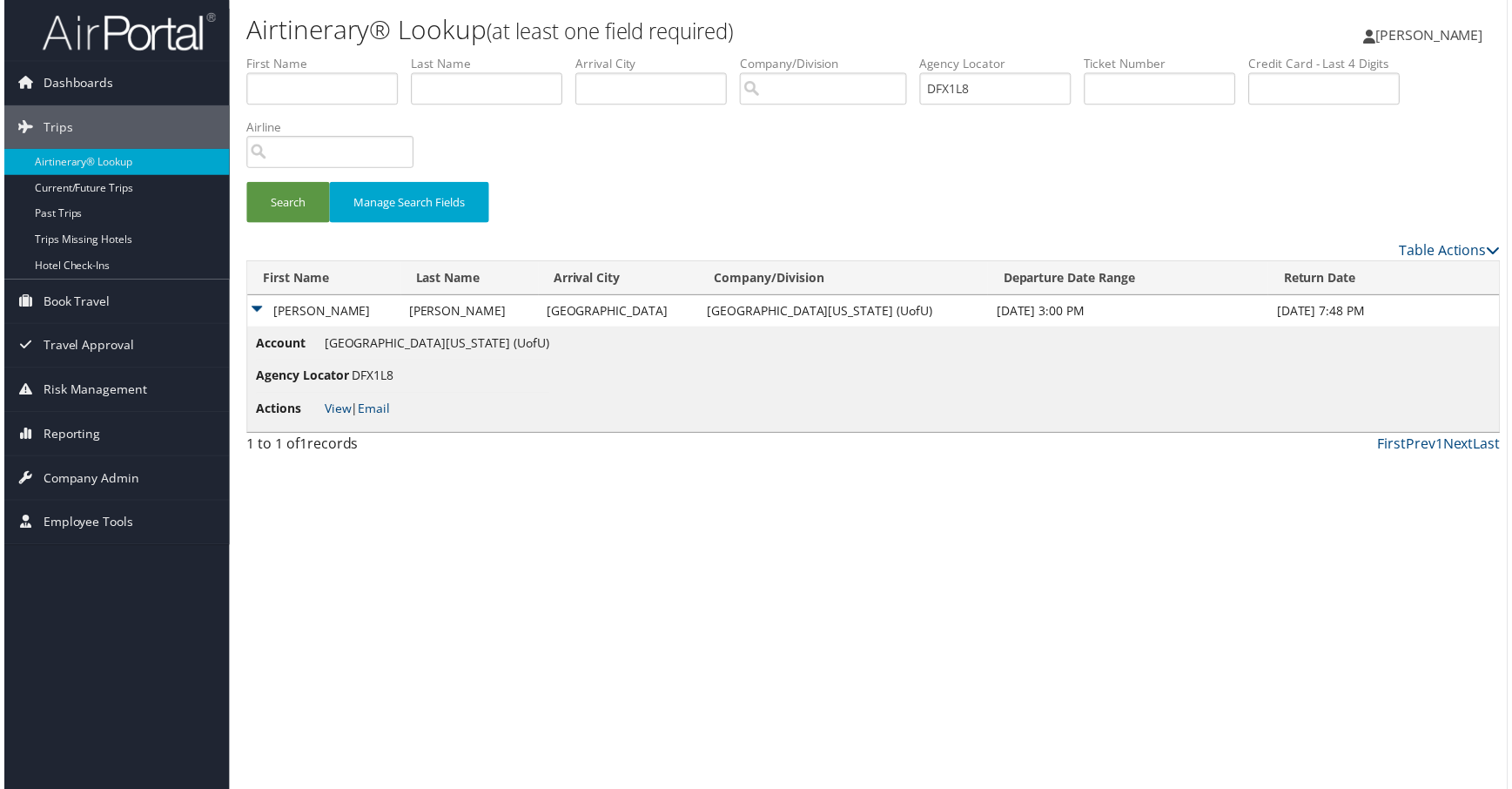
click at [358, 426] on li "Actions View | Email" at bounding box center [400, 411] width 295 height 31
click at [349, 419] on link "View" at bounding box center [335, 411] width 27 height 17
drag, startPoint x: 1330, startPoint y: 124, endPoint x: 1075, endPoint y: 133, distance: 255.2
click at [1075, 55] on ul "First Name Last Name Departure City Arrival City Company/Division Airport/City …" at bounding box center [875, 55] width 1261 height 0
paste input "M9TCM"
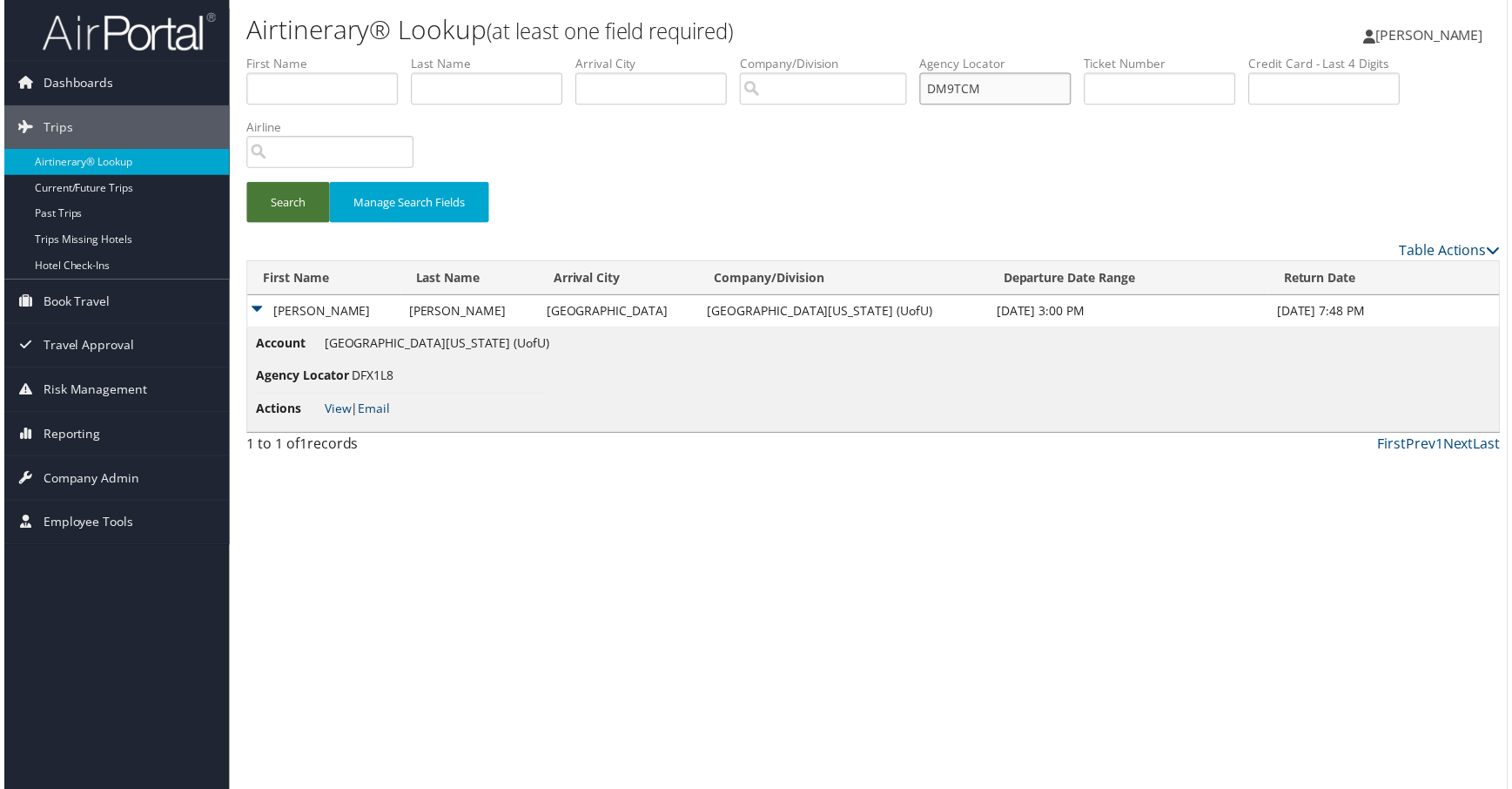
type input "DM9TCM"
click at [306, 224] on button "Search" at bounding box center [286, 203] width 83 height 41
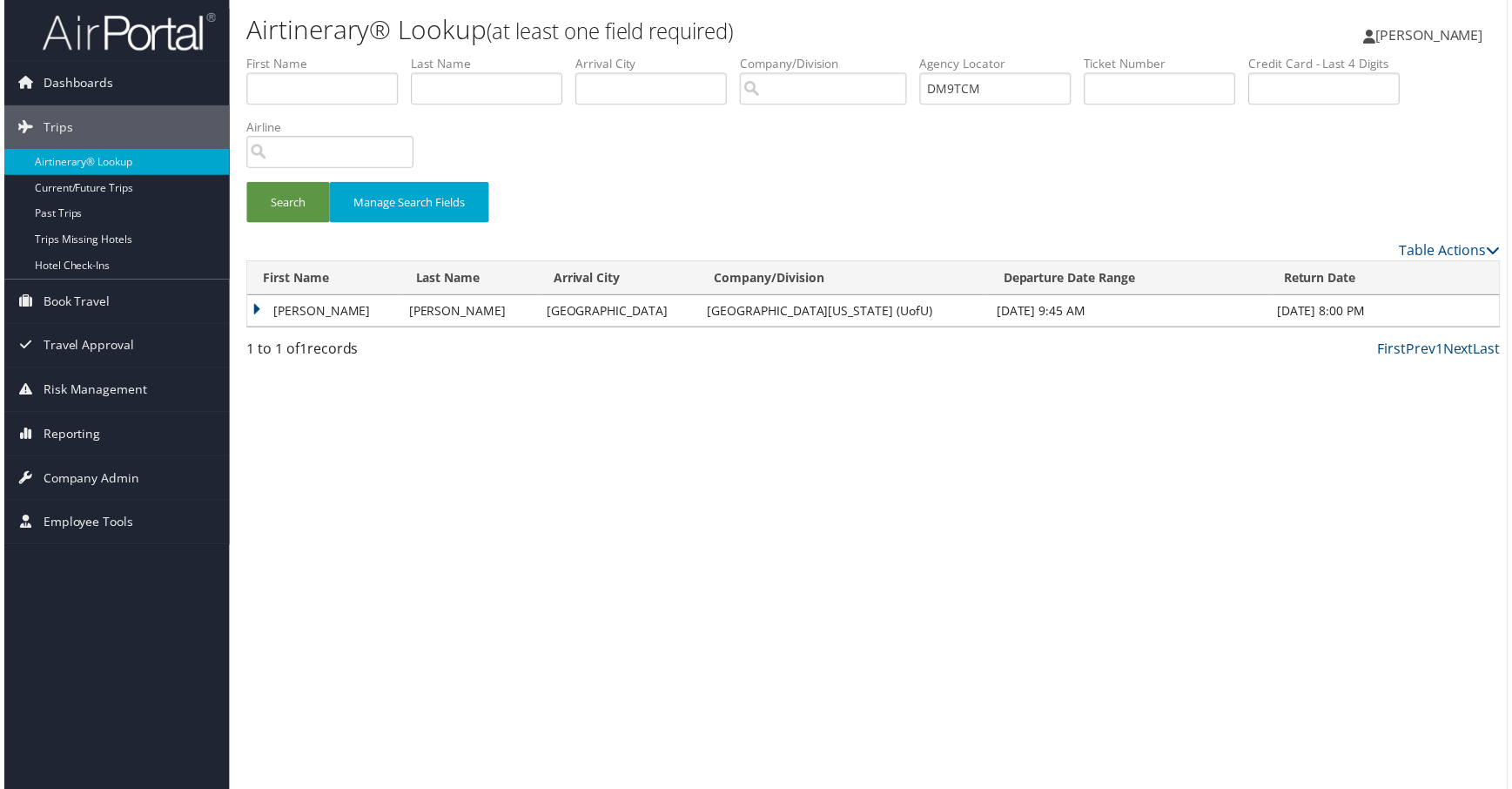
drag, startPoint x: 327, startPoint y: 450, endPoint x: 350, endPoint y: 472, distance: 31.8
click at [326, 328] on td "PAUL BRANDON" at bounding box center [321, 313] width 154 height 31
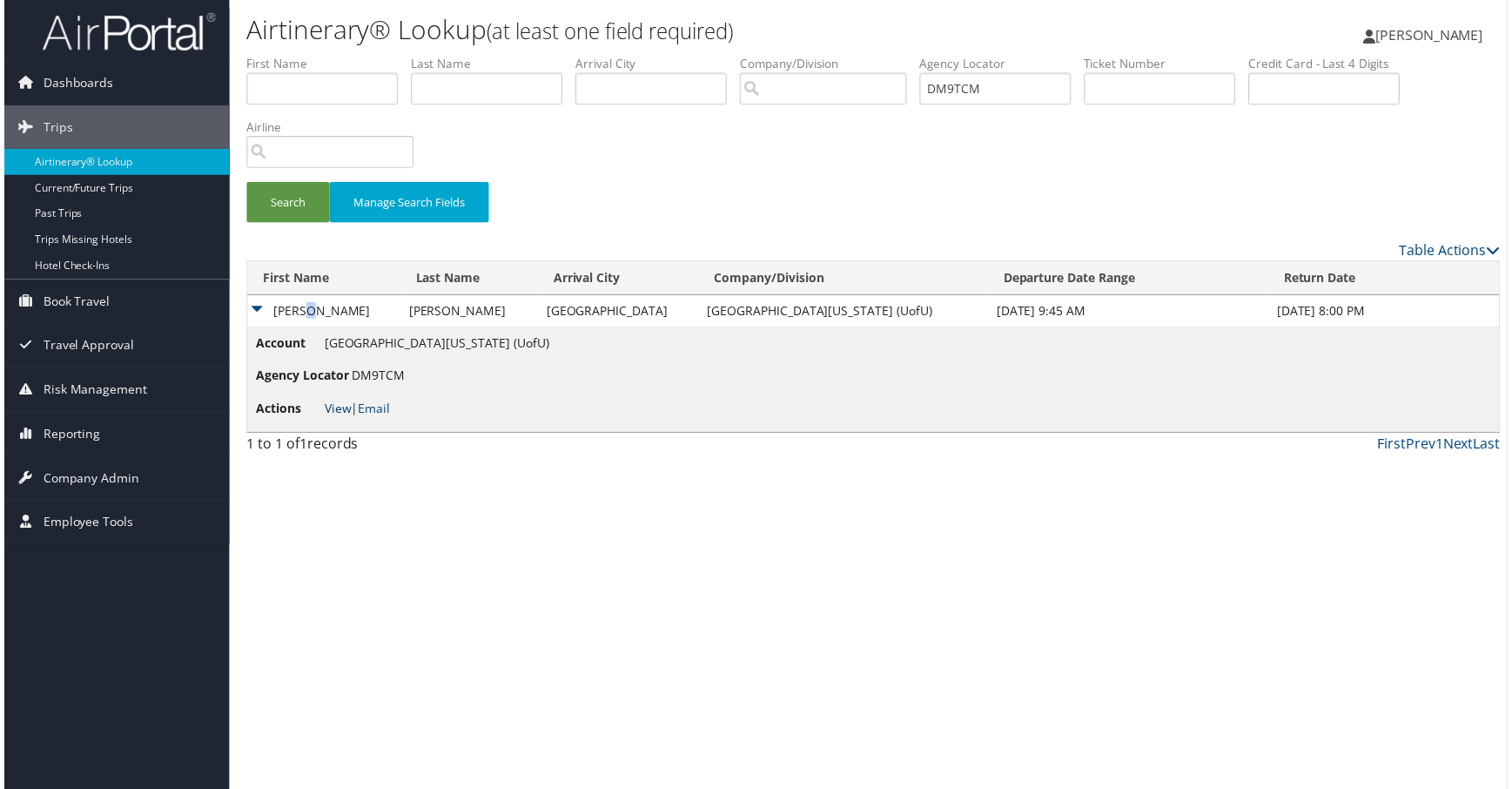
click at [349, 419] on link "View" at bounding box center [335, 411] width 27 height 17
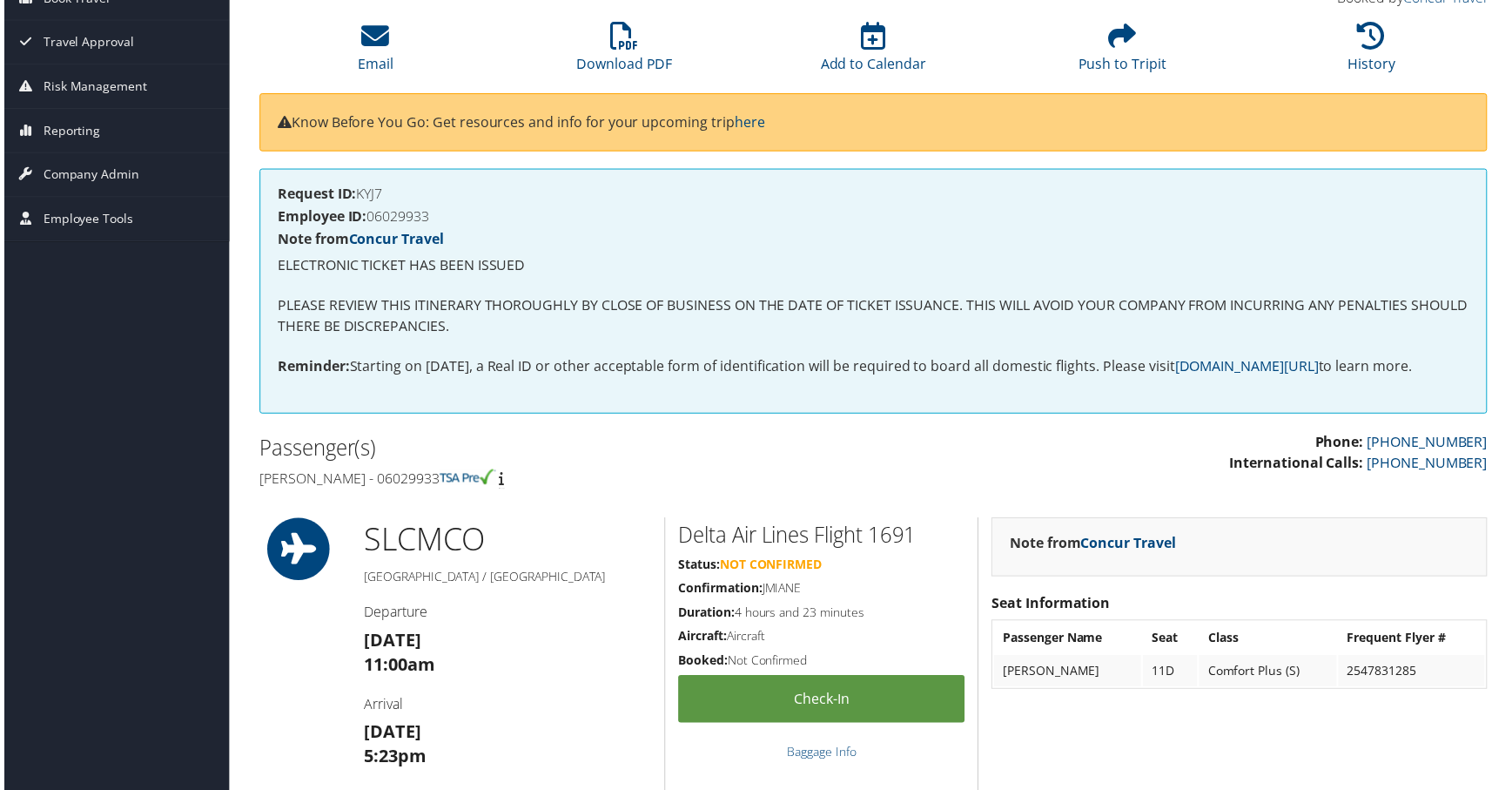
scroll to position [174, 0]
click at [1343, 84] on li "History" at bounding box center [1375, 49] width 251 height 70
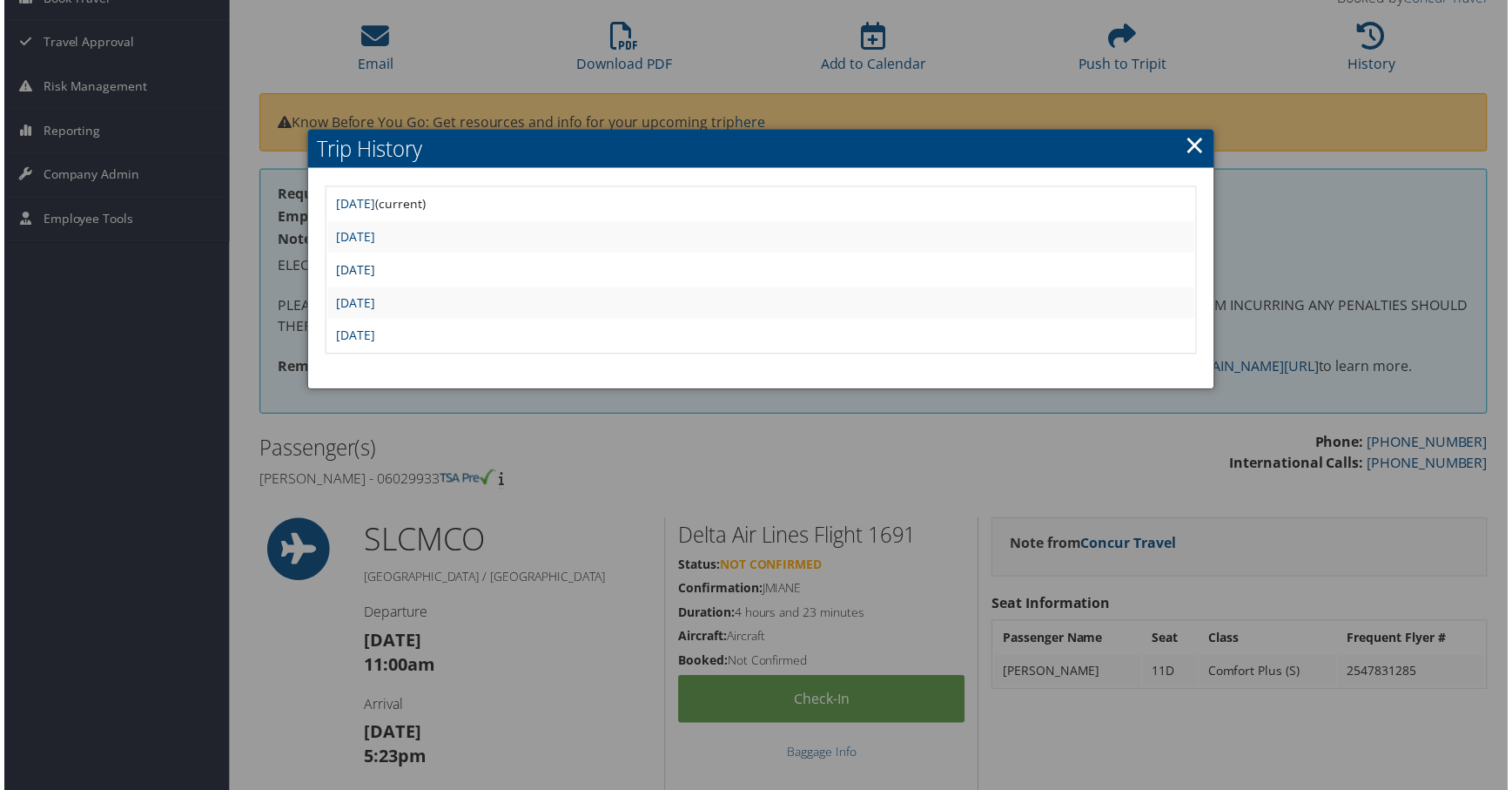
click at [374, 279] on link "Wed Sep 17 14:19:36 MDT 2025" at bounding box center [353, 271] width 39 height 17
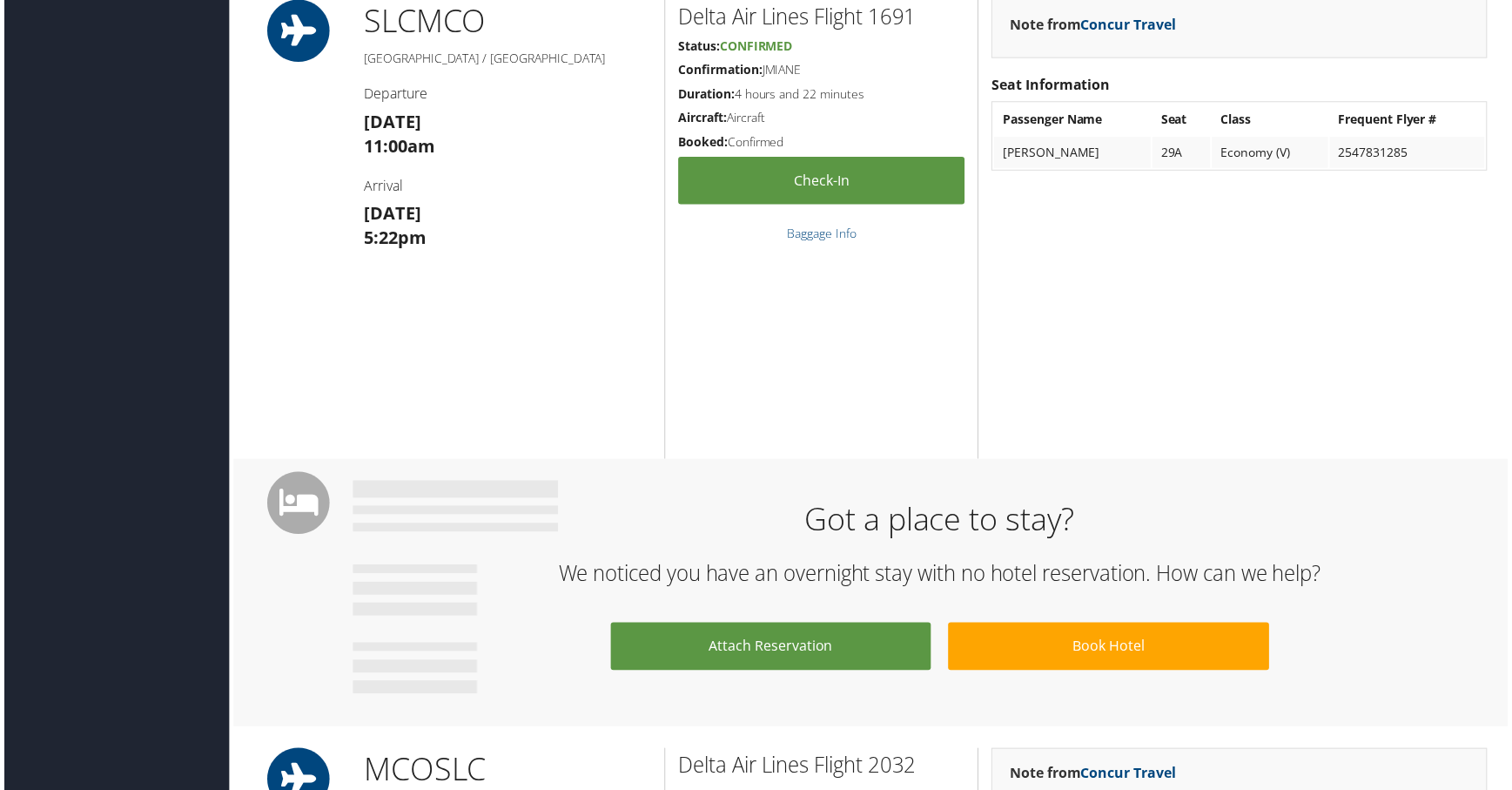
scroll to position [957, 0]
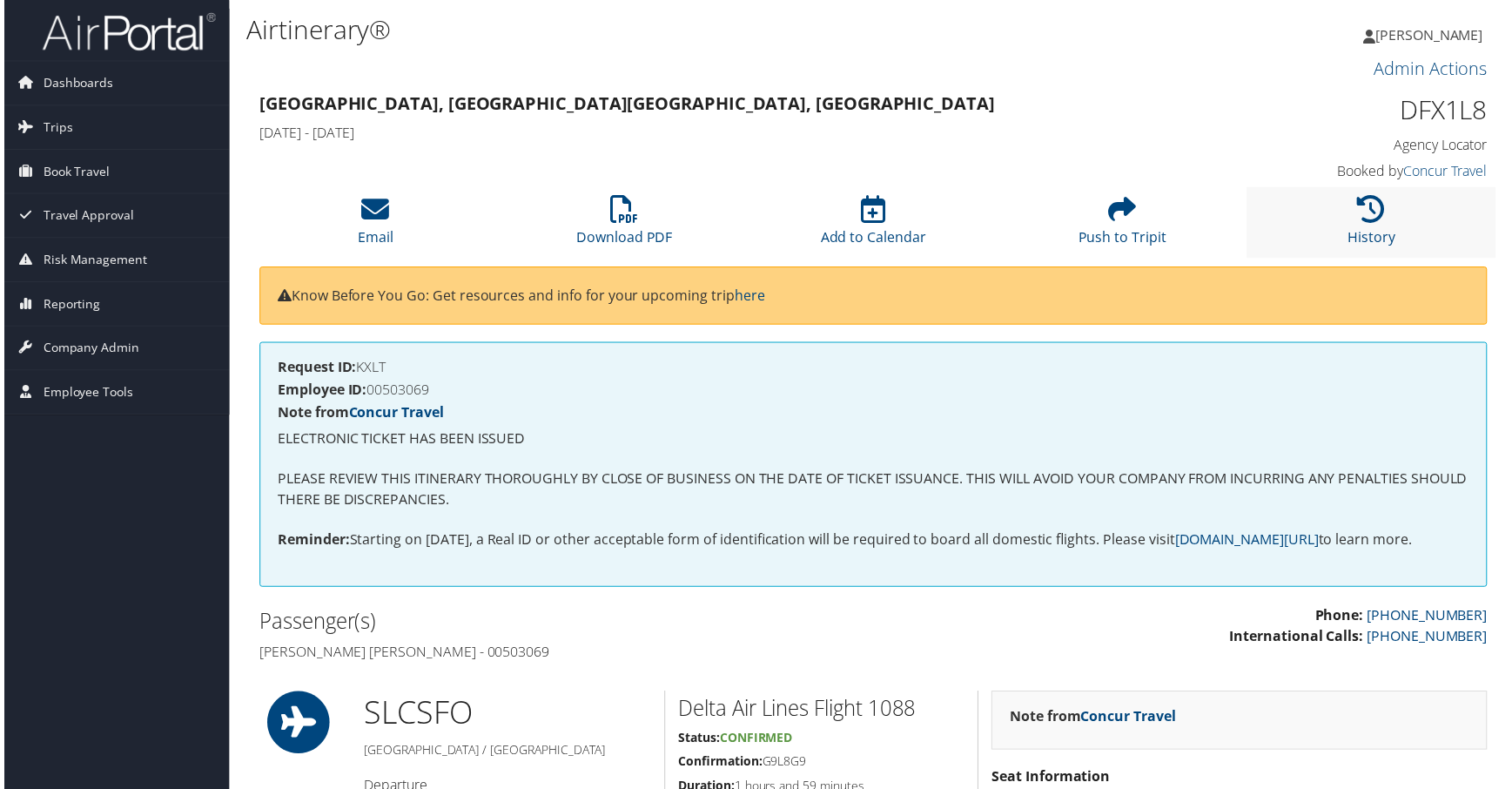
click at [1383, 259] on li "History" at bounding box center [1375, 223] width 251 height 70
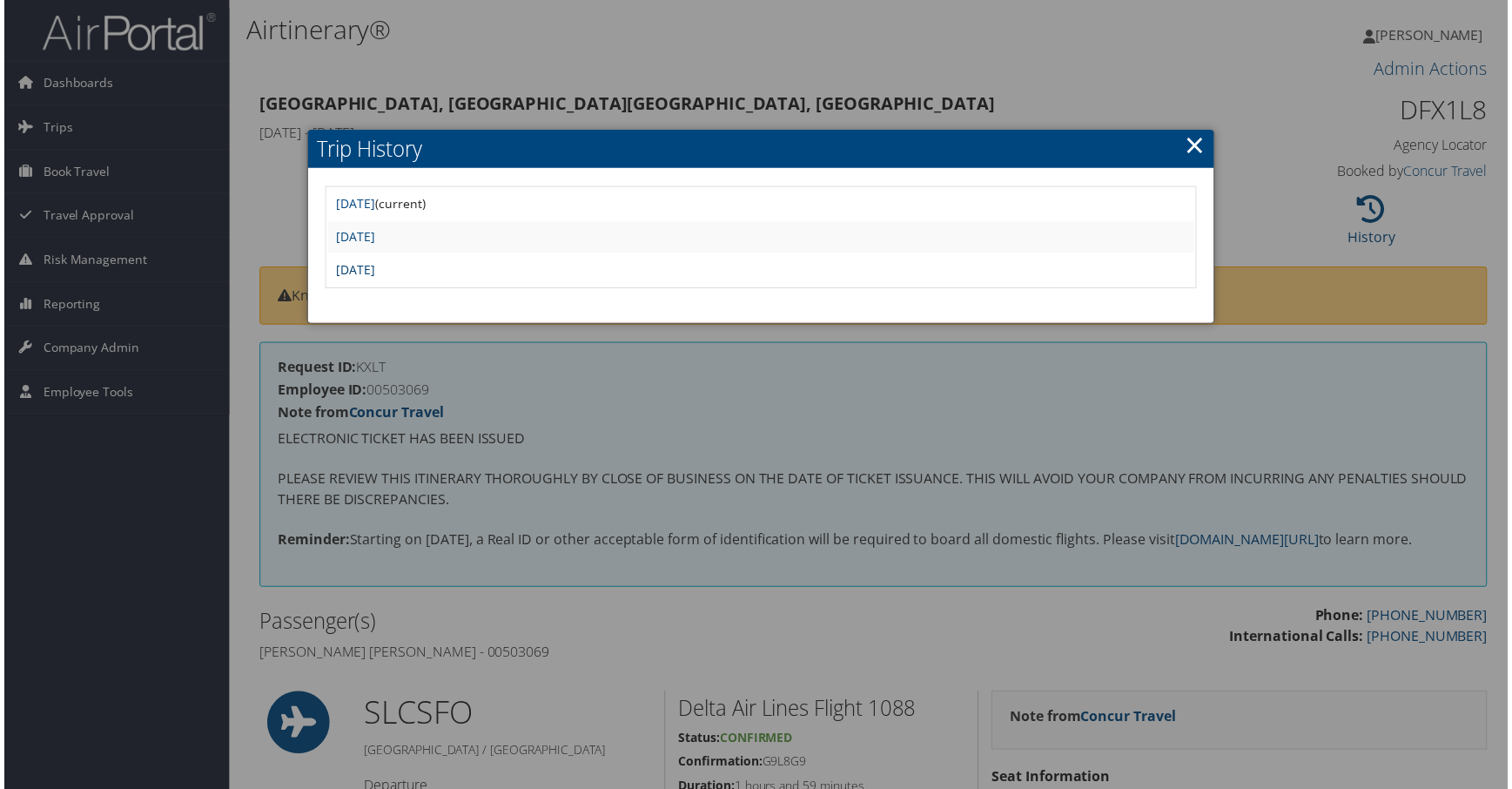
click at [374, 279] on link "Tue Sep 16 15:58:29 MDT 2025" at bounding box center [353, 271] width 39 height 17
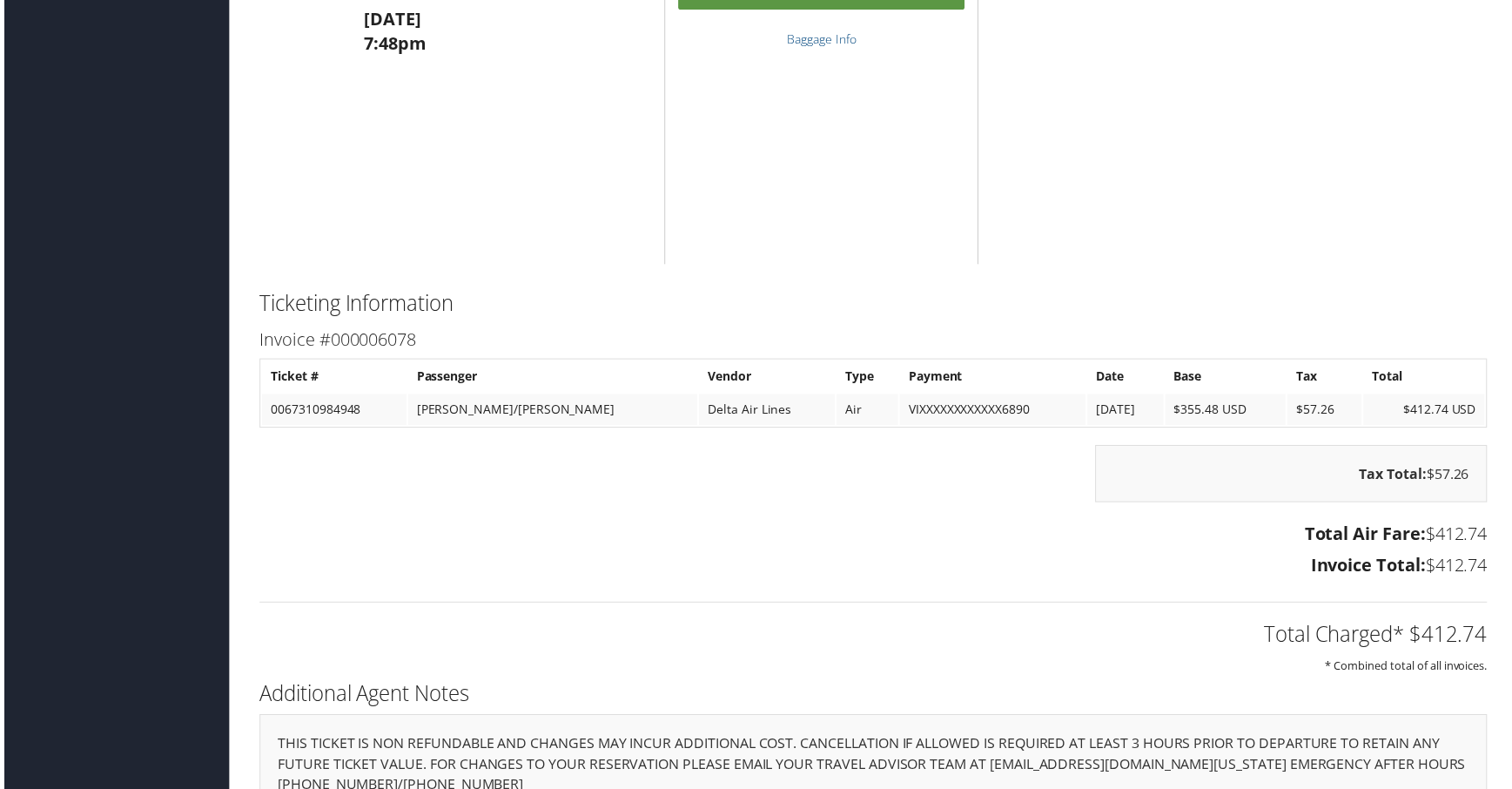
scroll to position [1828, 0]
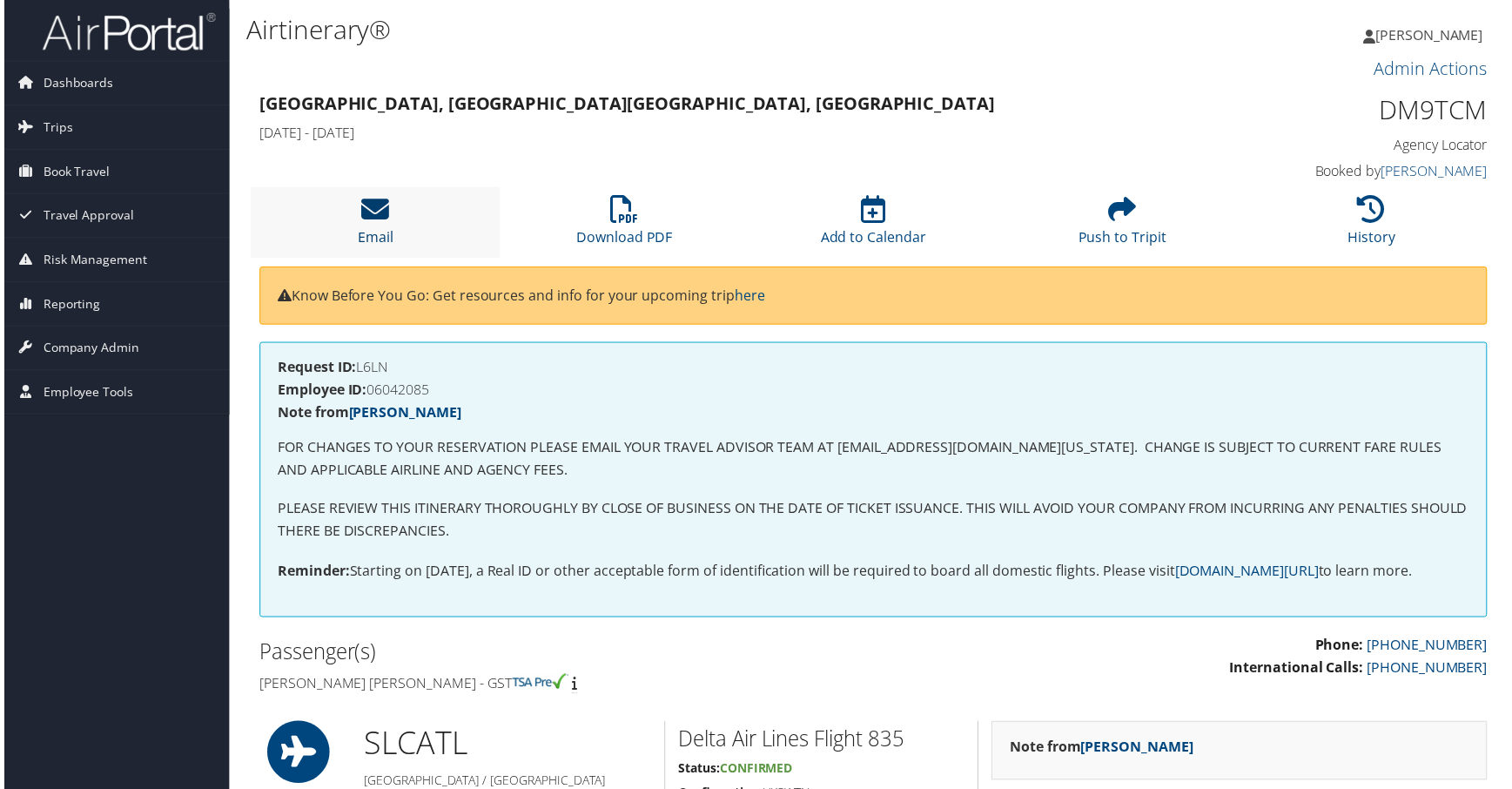
click at [369, 225] on icon at bounding box center [374, 211] width 28 height 28
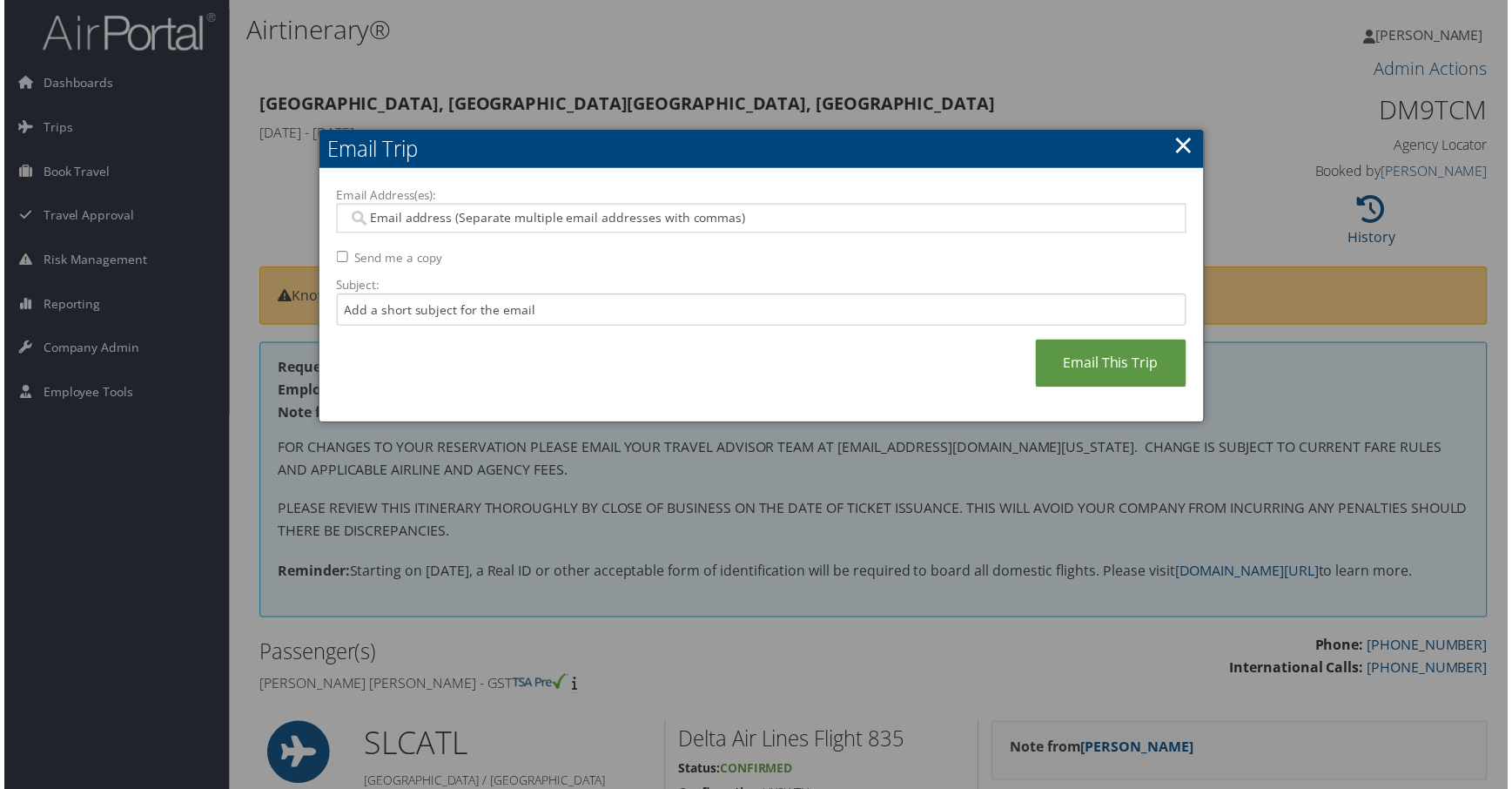
click at [340, 264] on input "Send me a copy" at bounding box center [339, 258] width 11 height 11
checkbox input "true"
click at [391, 327] on input "Subject:" at bounding box center [761, 311] width 854 height 32
type input "Seating Information has been Updated"
click at [444, 228] on input "Email Address(es):" at bounding box center [753, 219] width 814 height 18
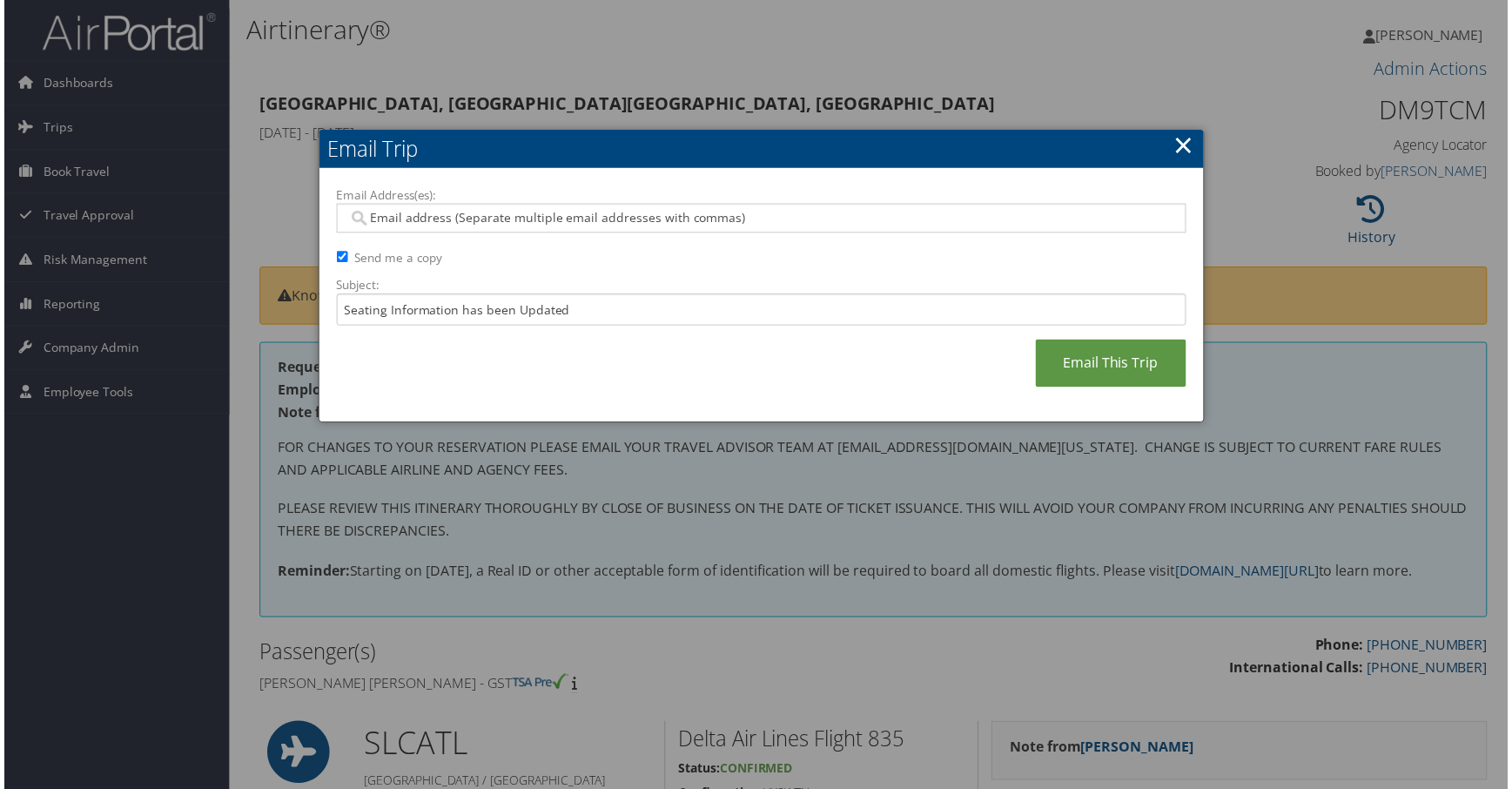
paste input "[EMAIL_ADDRESS][US_STATE][DOMAIN_NAME]"
type input "[EMAIL_ADDRESS][US_STATE][DOMAIN_NAME]"
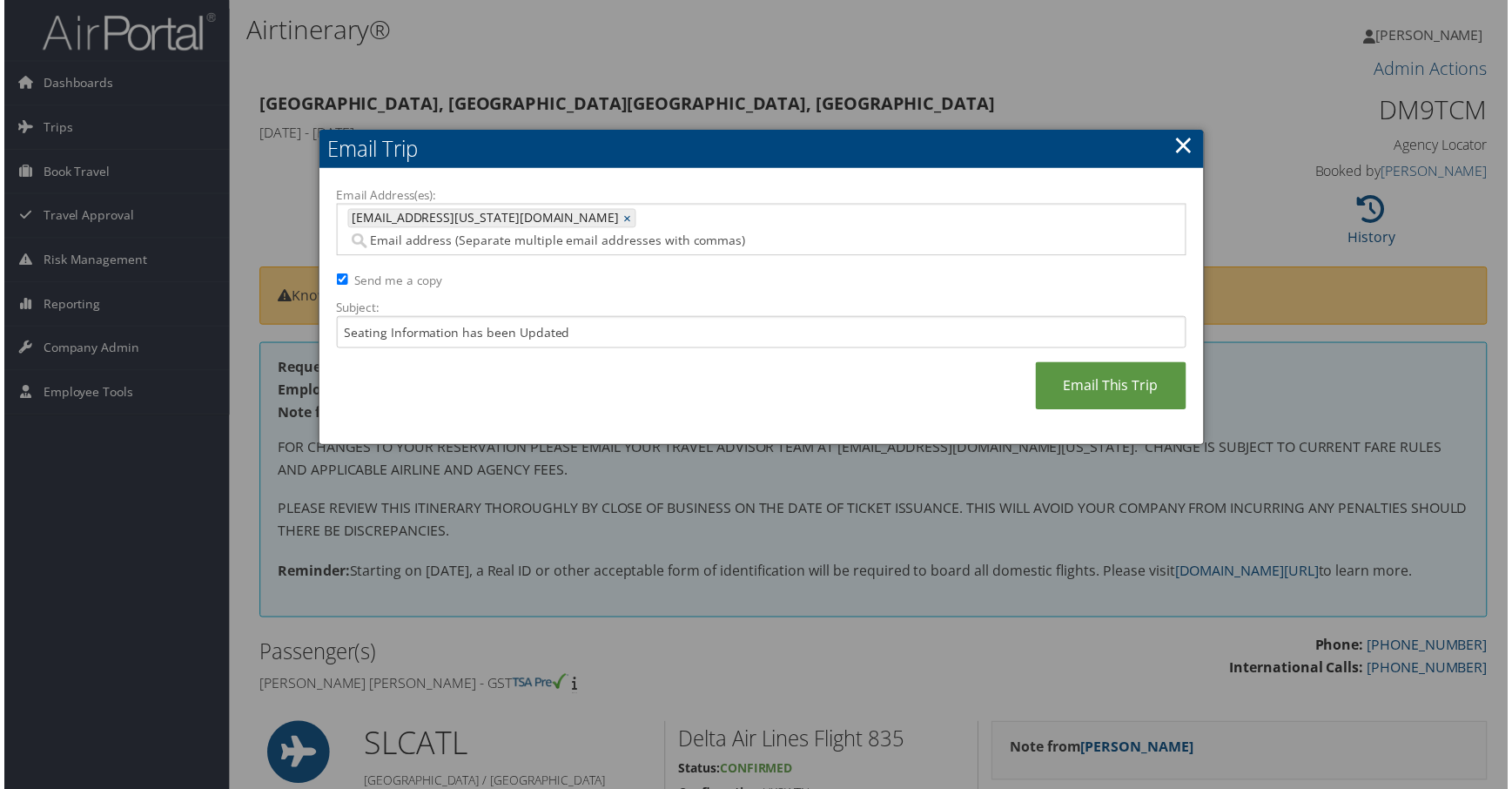
click at [658, 246] on input "Email Address(es):" at bounding box center [675, 241] width 659 height 18
paste input "[EMAIL_ADDRESS][US_STATE][DOMAIN_NAME]"
type input "[EMAIL_ADDRESS][US_STATE][DOMAIN_NAME]"
type input "[EMAIL_ADDRESS][US_STATE][DOMAIN_NAME], [EMAIL_ADDRESS][US_STATE][DOMAIN_NAME]"
click at [522, 350] on input "Seating Information has been Updated" at bounding box center [761, 334] width 854 height 32
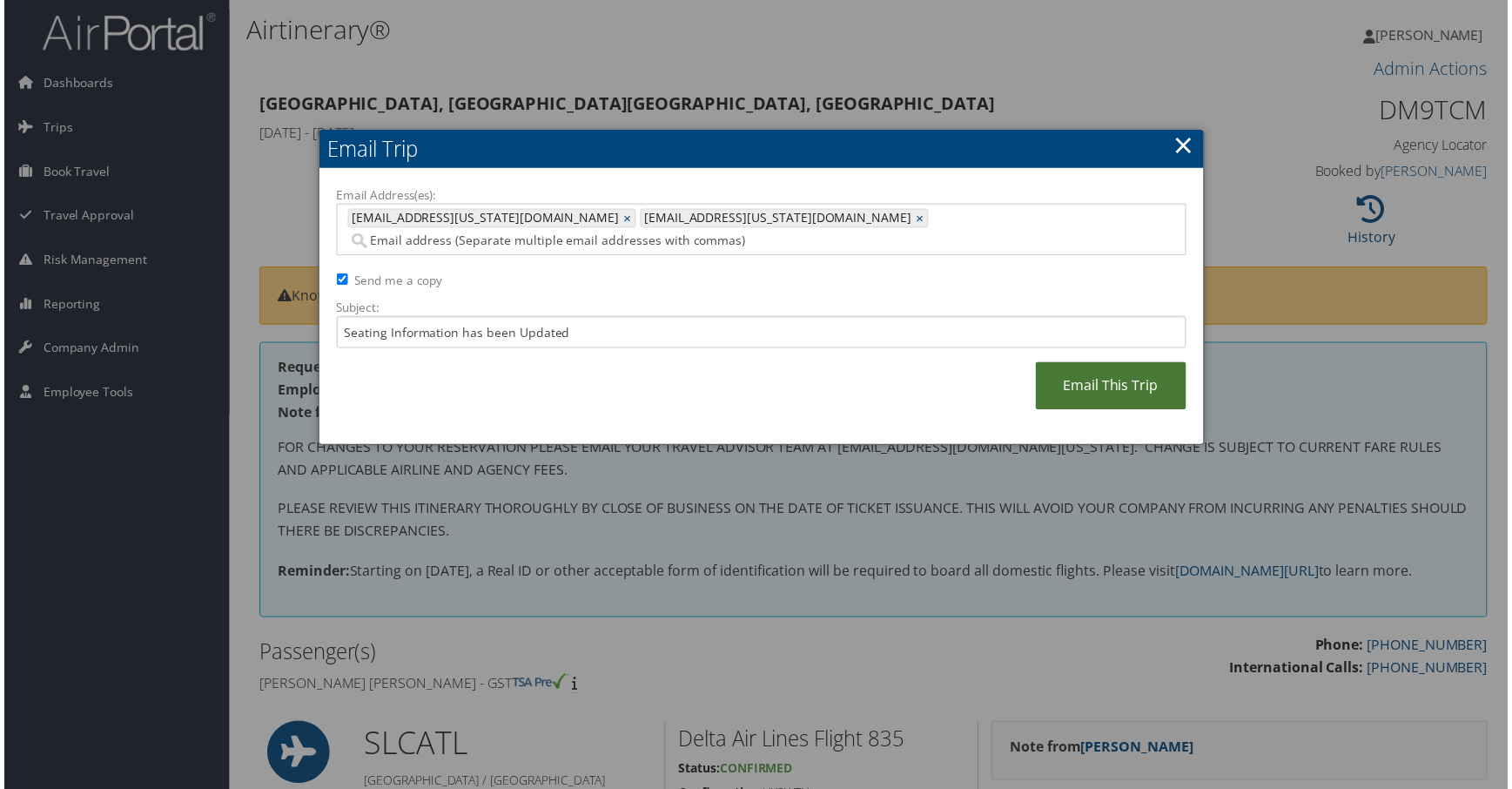
click at [1061, 412] on link "Email This Trip" at bounding box center [1113, 388] width 152 height 48
